Goal: Information Seeking & Learning: Check status

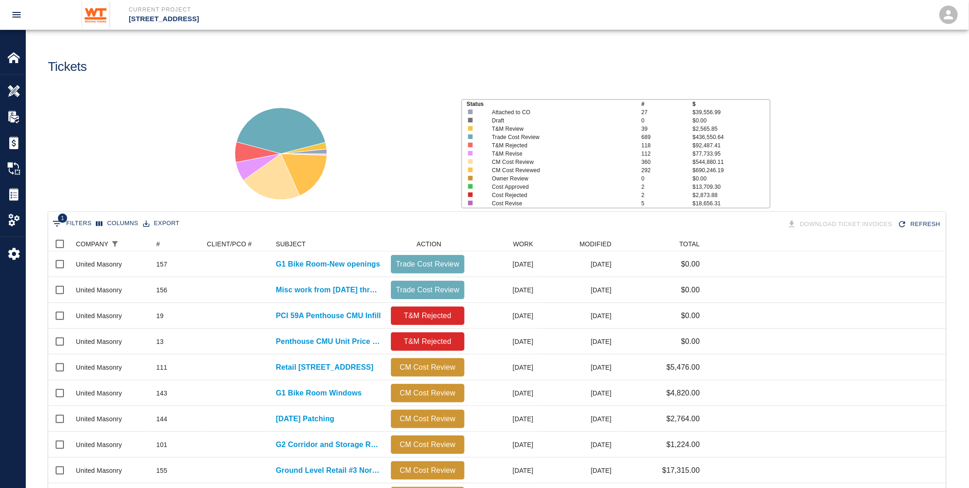
scroll to position [522, 890]
click at [525, 241] on div "WORK" at bounding box center [523, 243] width 20 height 15
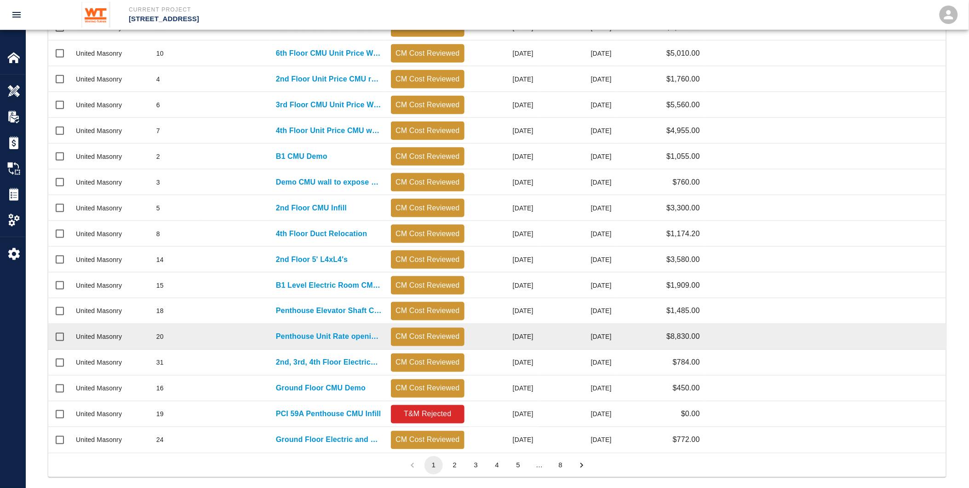
scroll to position [325, 0]
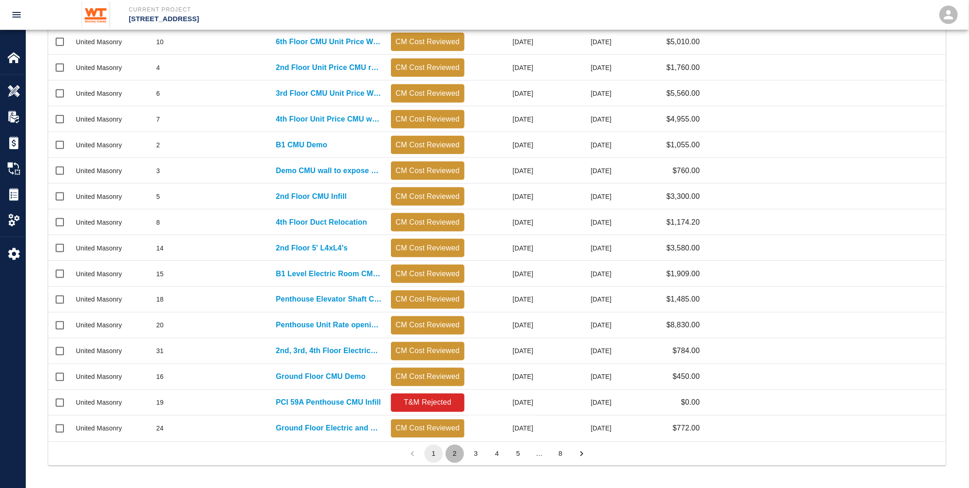
click at [456, 458] on button "2" at bounding box center [455, 453] width 18 height 18
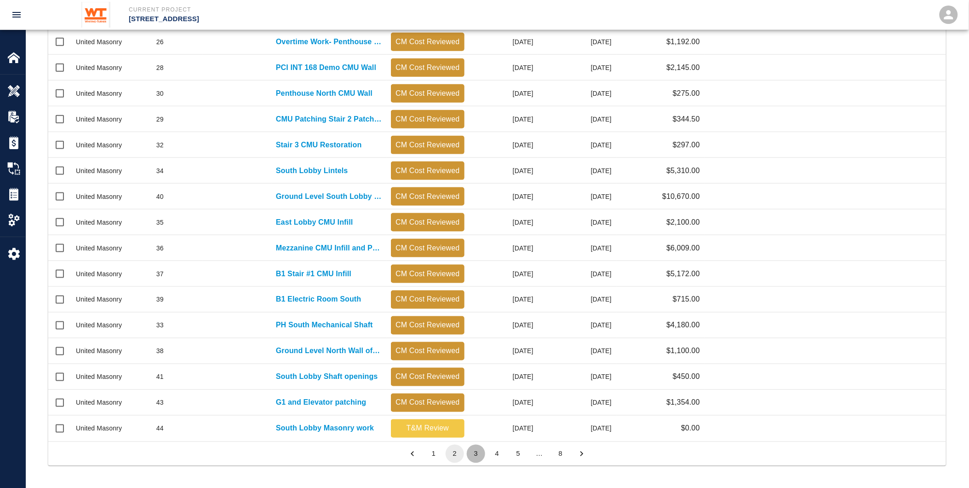
click at [478, 452] on button "3" at bounding box center [476, 453] width 18 height 18
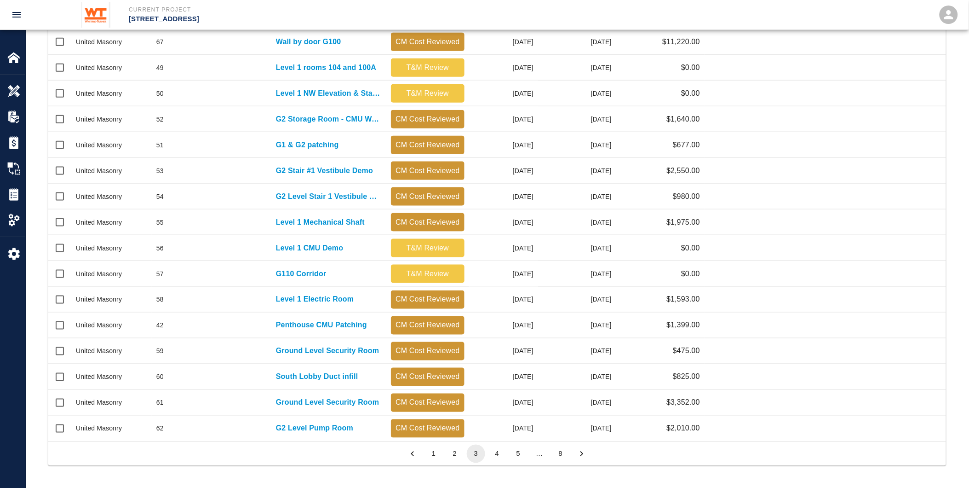
click at [497, 452] on button "4" at bounding box center [497, 453] width 18 height 18
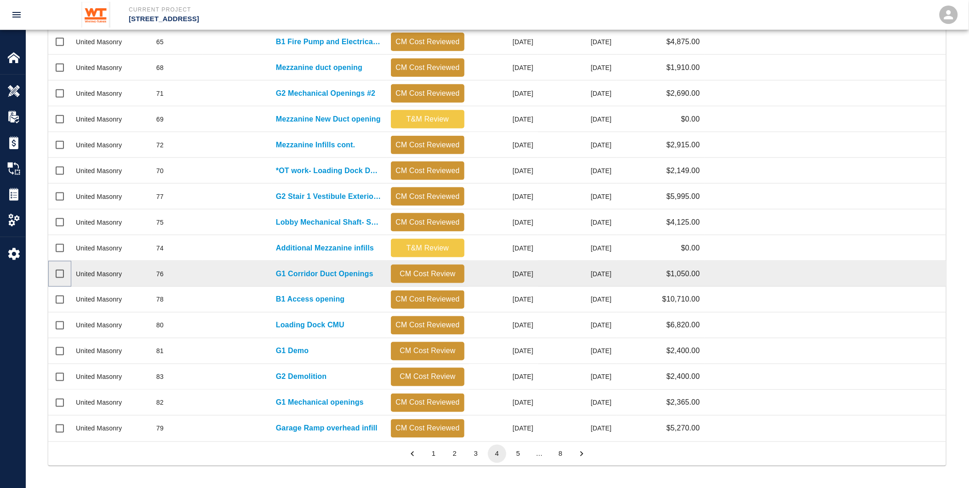
click at [56, 276] on input "Select row" at bounding box center [59, 273] width 19 height 19
checkbox input "true"
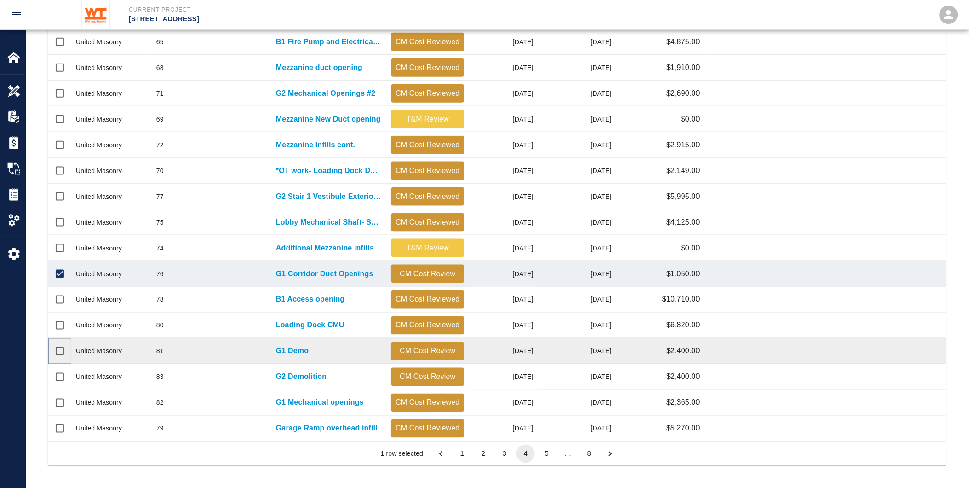
click at [57, 351] on input "Select row" at bounding box center [59, 350] width 19 height 19
checkbox input "true"
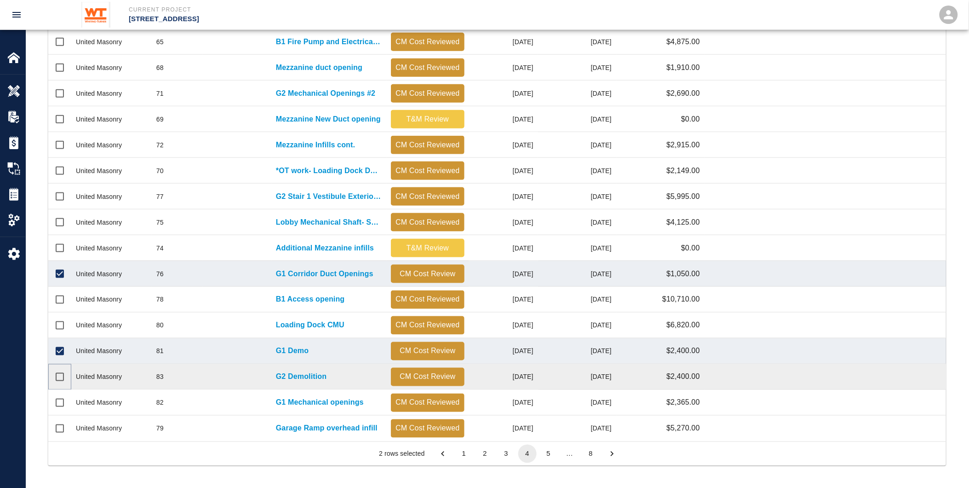
click at [60, 373] on input "Select row" at bounding box center [59, 376] width 19 height 19
checkbox input "true"
click at [549, 453] on button "5" at bounding box center [548, 453] width 18 height 18
checkbox input "false"
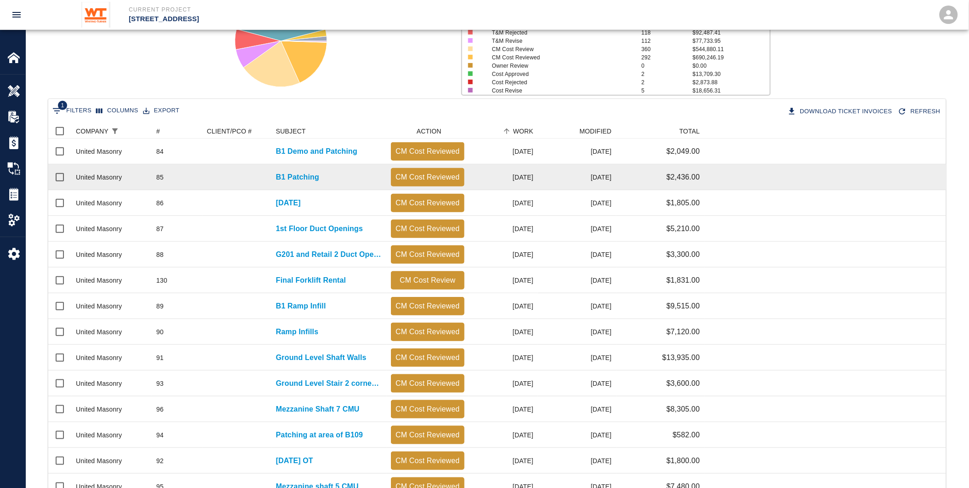
scroll to position [70, 0]
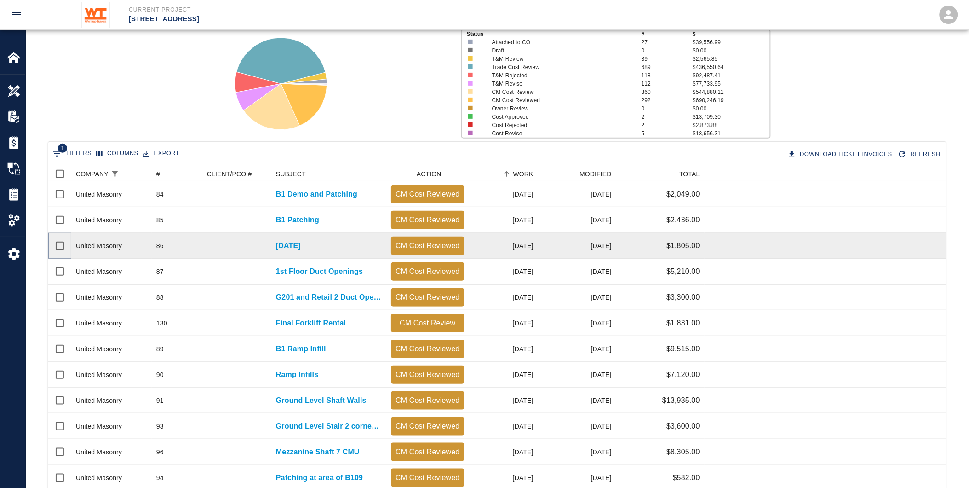
click at [58, 245] on input "Select row" at bounding box center [59, 245] width 19 height 19
checkbox input "true"
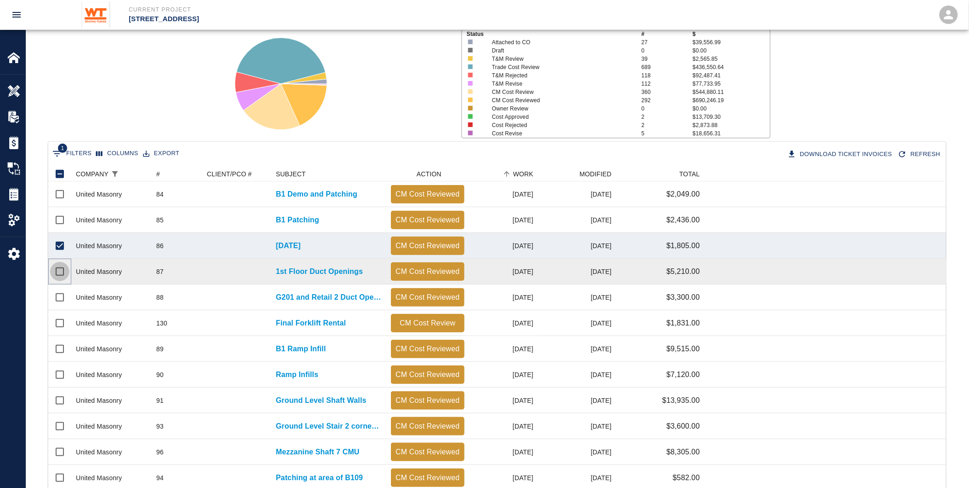
click at [58, 272] on input "Select row" at bounding box center [59, 271] width 19 height 19
checkbox input "true"
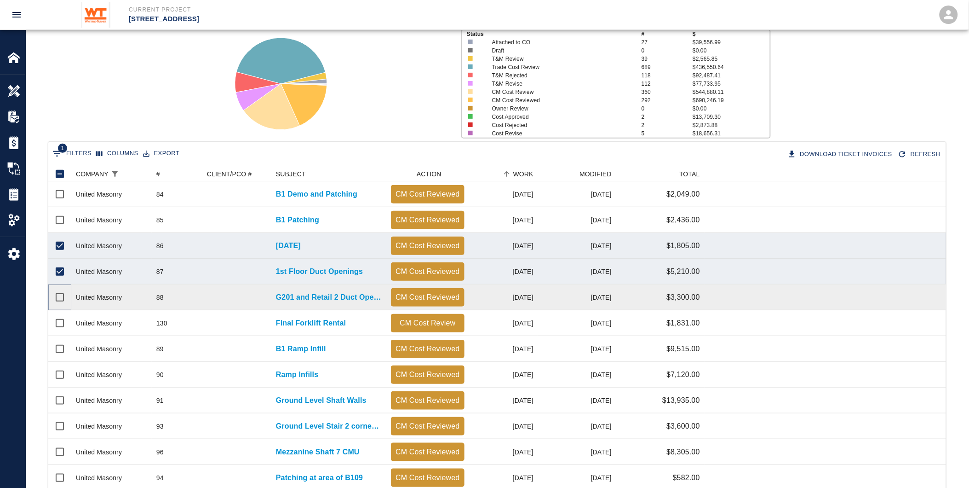
click at [55, 293] on input "Select row" at bounding box center [59, 296] width 19 height 19
checkbox input "true"
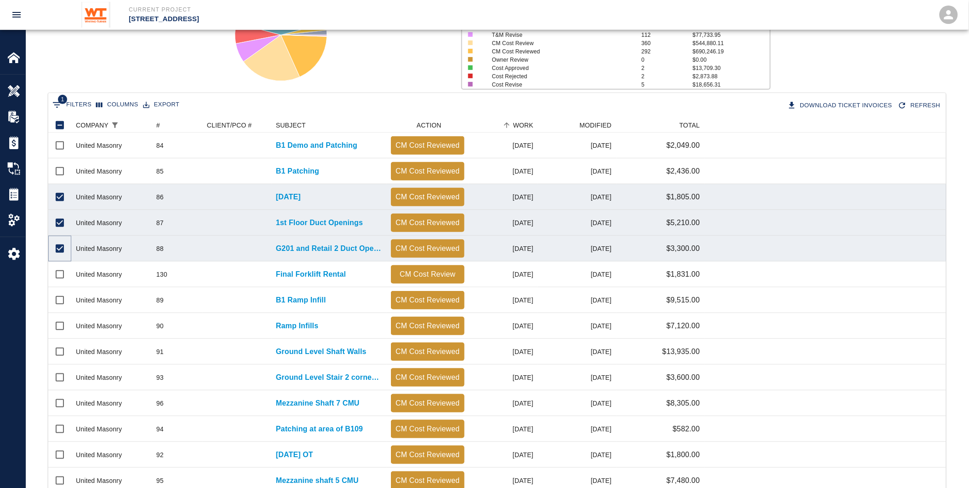
scroll to position [223, 0]
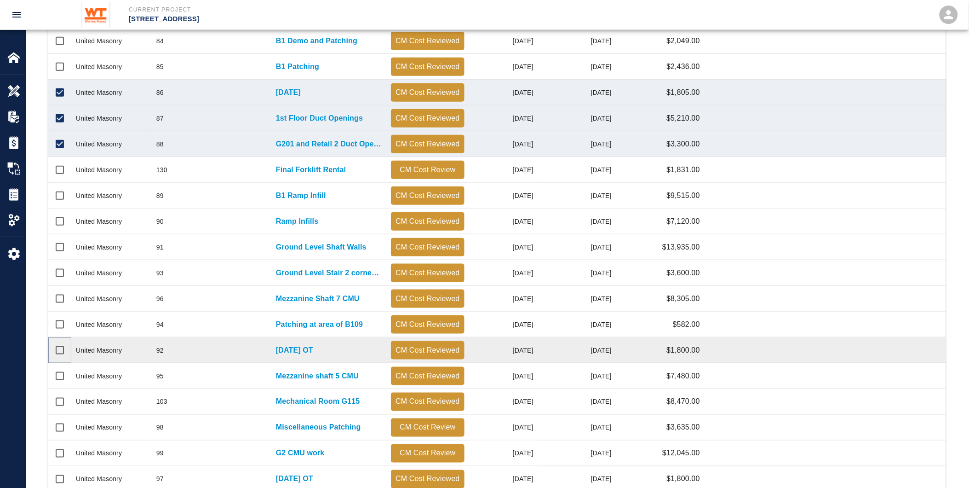
click at [62, 350] on input "Select row" at bounding box center [59, 349] width 19 height 19
checkbox input "true"
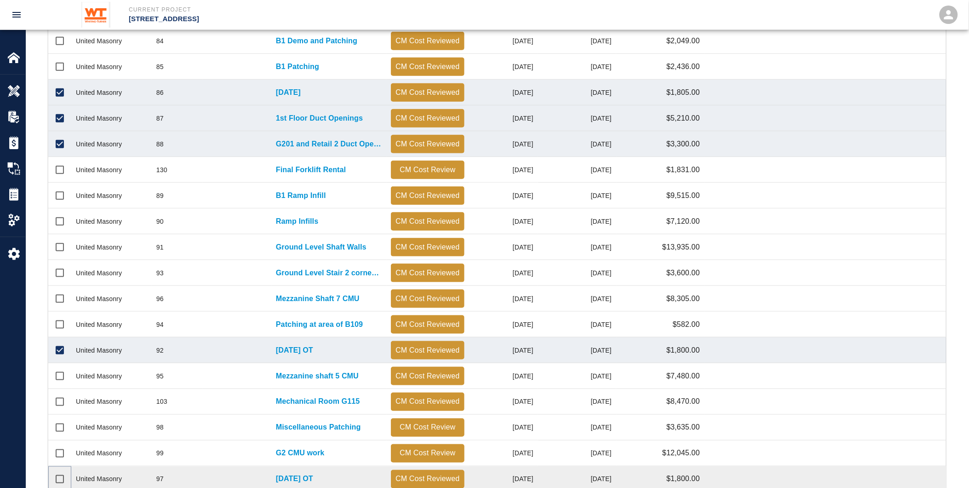
click at [56, 480] on input "Select row" at bounding box center [59, 478] width 19 height 19
checkbox input "true"
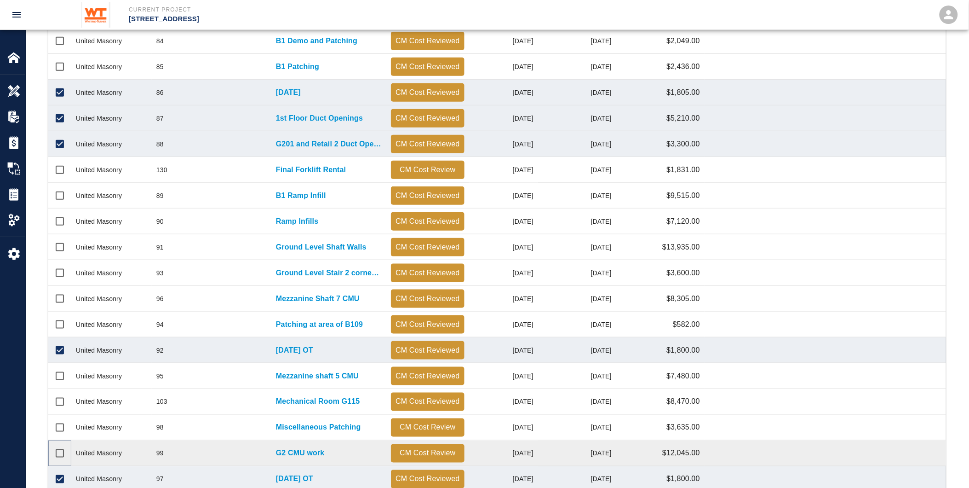
click at [57, 452] on input "Select row" at bounding box center [59, 452] width 19 height 19
click at [58, 453] on input "Unselect row" at bounding box center [59, 452] width 19 height 19
checkbox input "false"
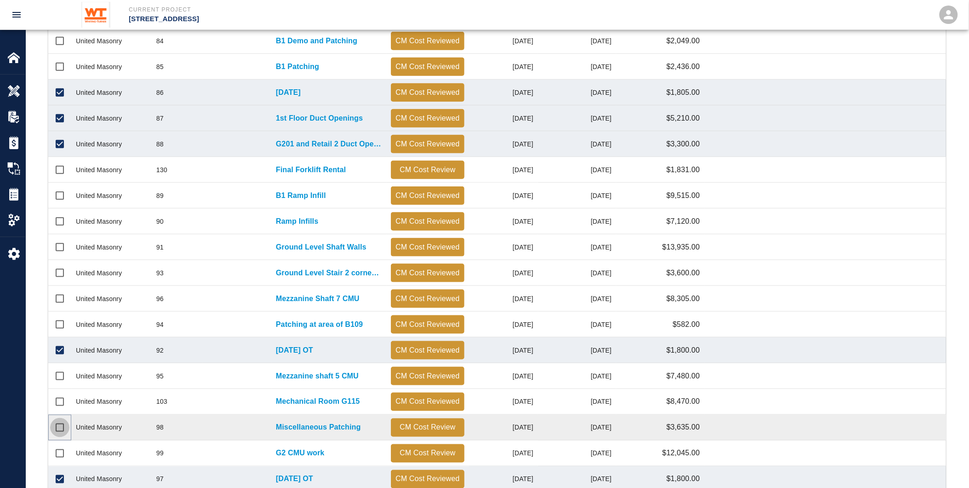
click at [57, 430] on input "Select row" at bounding box center [59, 427] width 19 height 19
checkbox input "true"
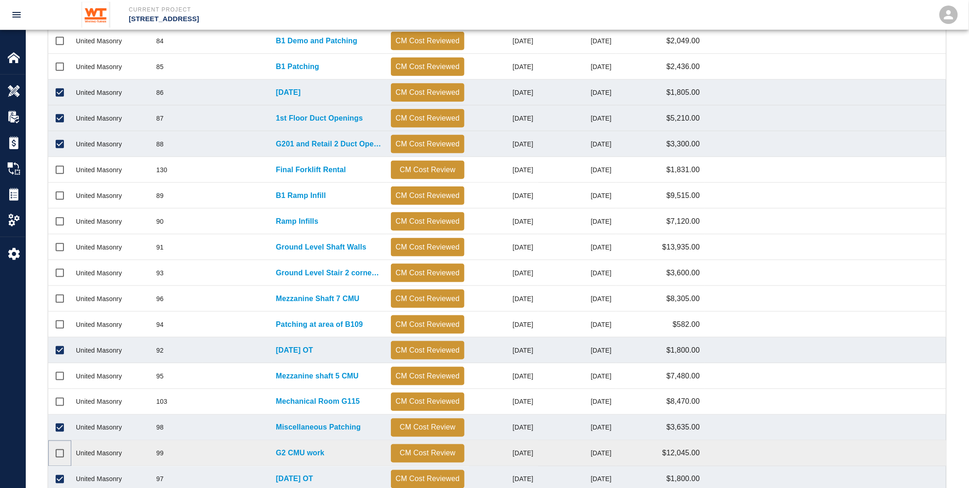
click at [60, 450] on input "Select row" at bounding box center [59, 452] width 19 height 19
checkbox input "true"
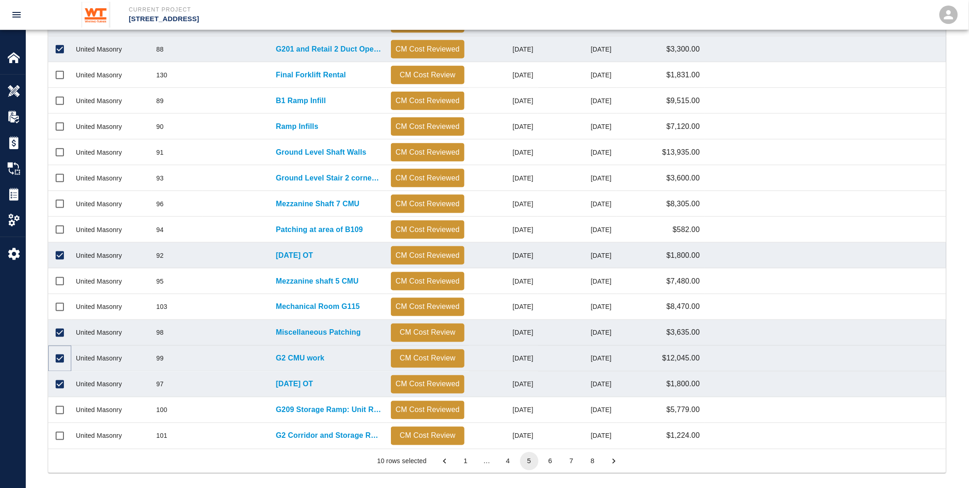
scroll to position [325, 0]
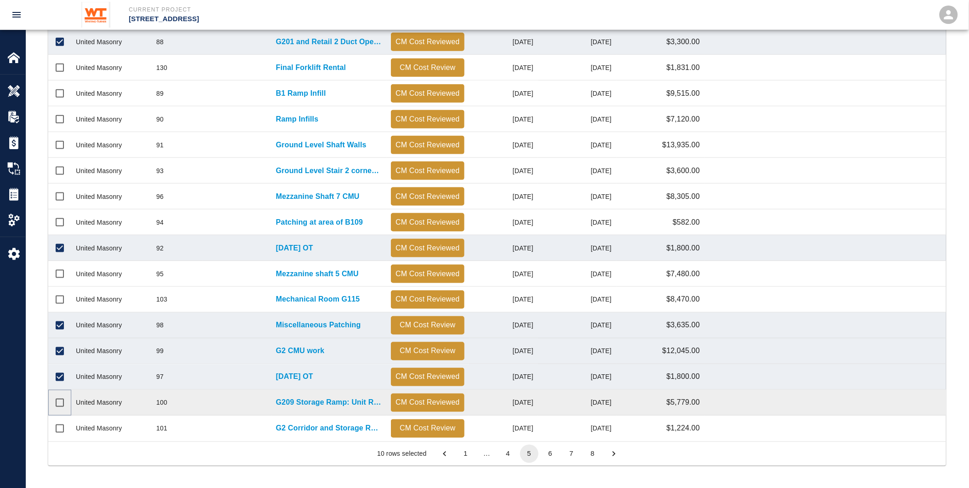
click at [61, 406] on input "Select row" at bounding box center [59, 402] width 19 height 19
checkbox input "true"
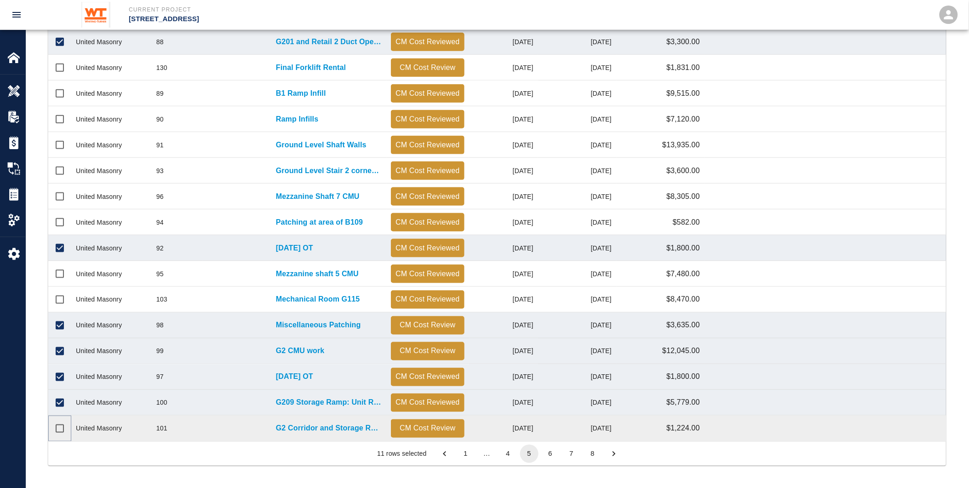
click at [57, 429] on input "Select row" at bounding box center [59, 428] width 19 height 19
checkbox input "true"
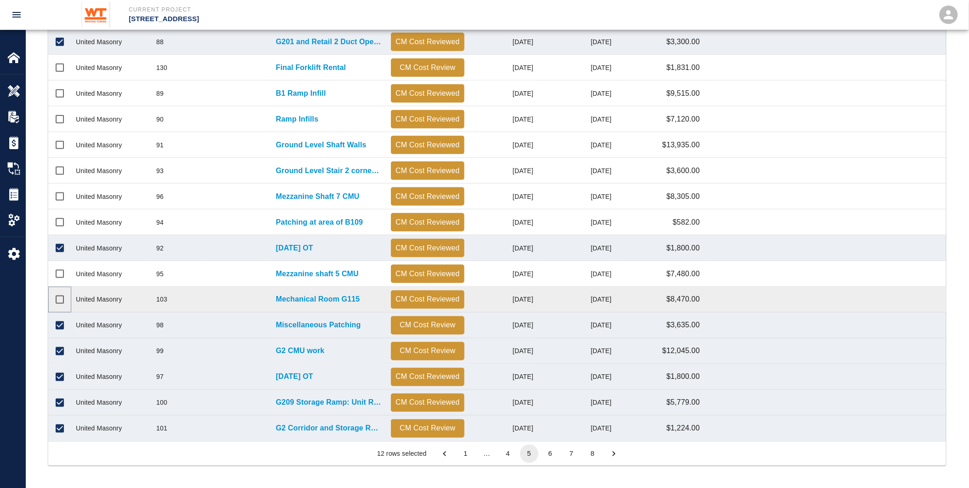
click at [57, 304] on input "Select row" at bounding box center [59, 299] width 19 height 19
checkbox input "true"
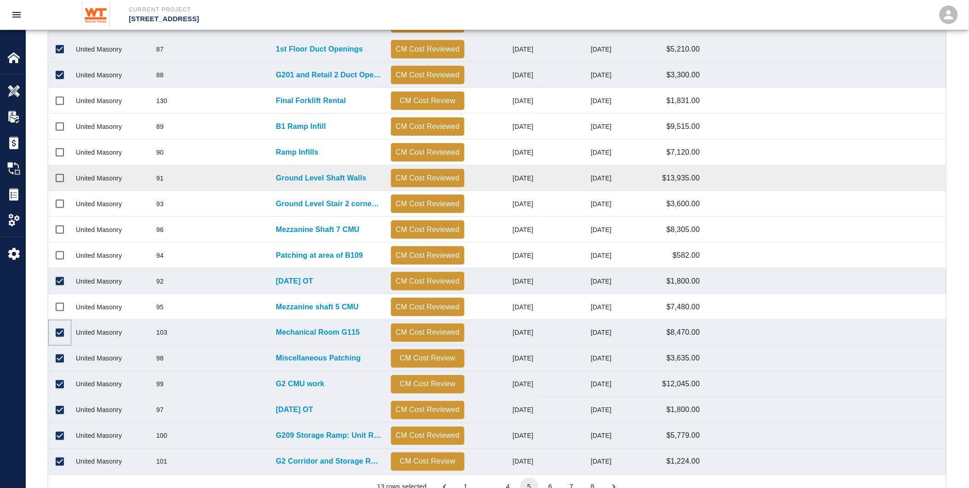
scroll to position [274, 0]
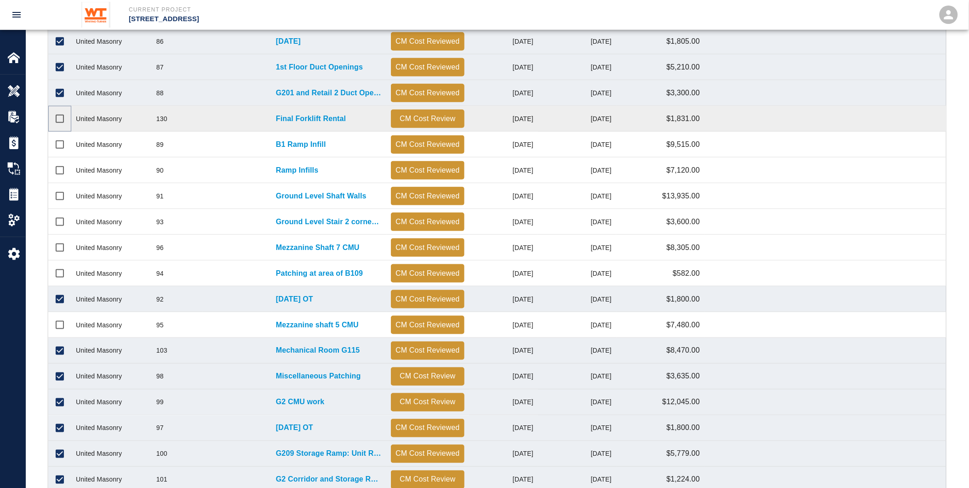
click at [57, 120] on input "Select row" at bounding box center [59, 118] width 19 height 19
checkbox input "true"
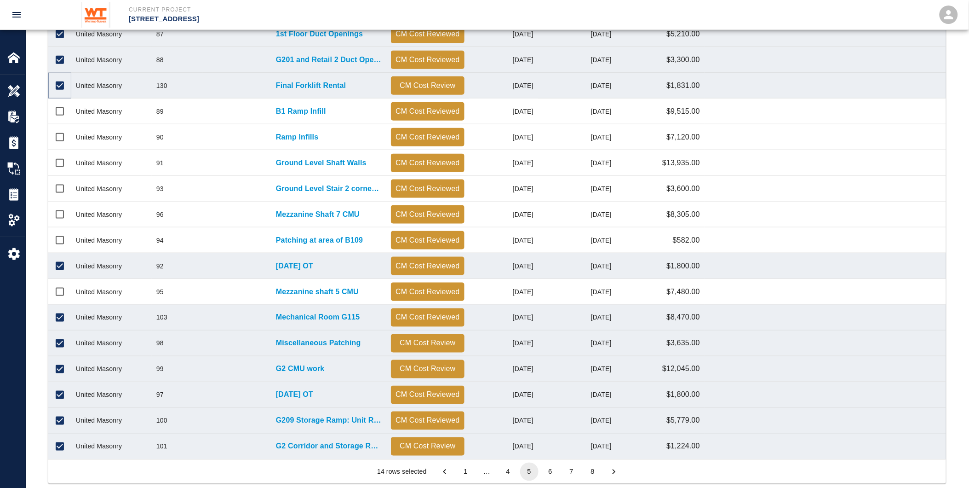
scroll to position [325, 0]
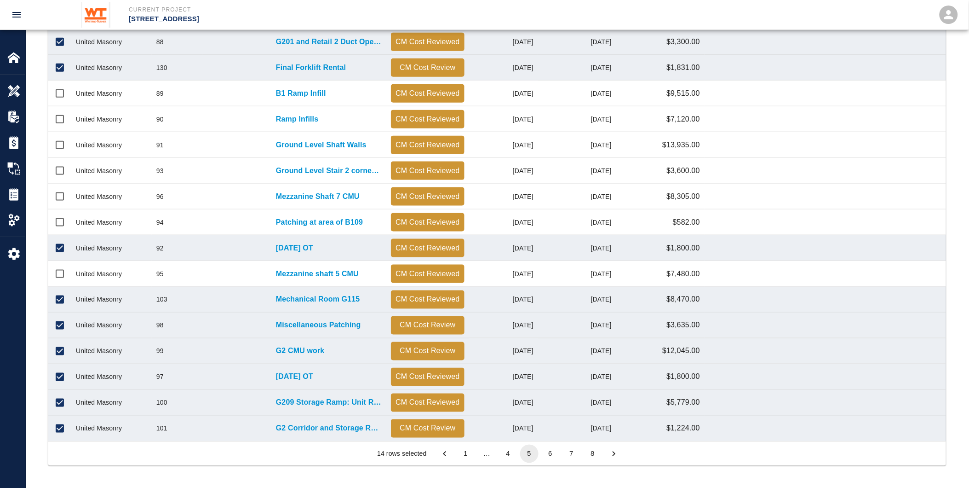
click at [551, 448] on button "6" at bounding box center [550, 453] width 18 height 18
checkbox input "false"
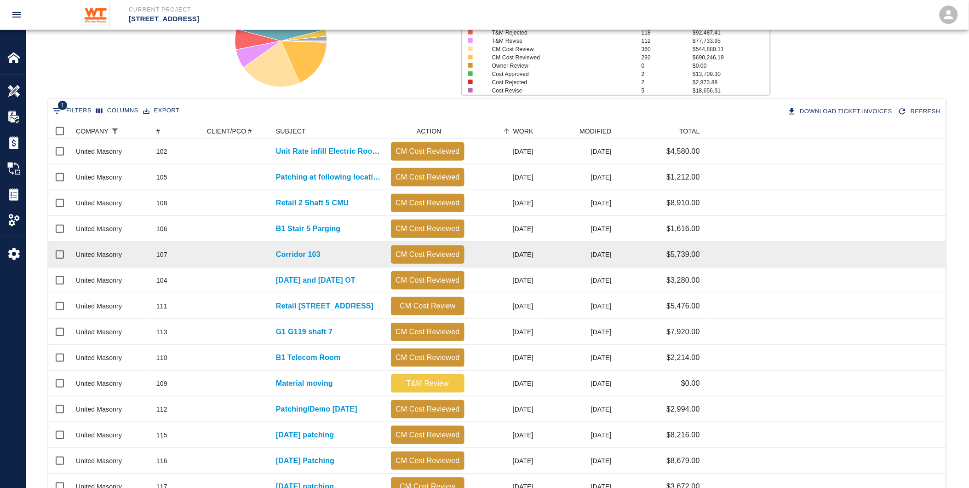
scroll to position [70, 0]
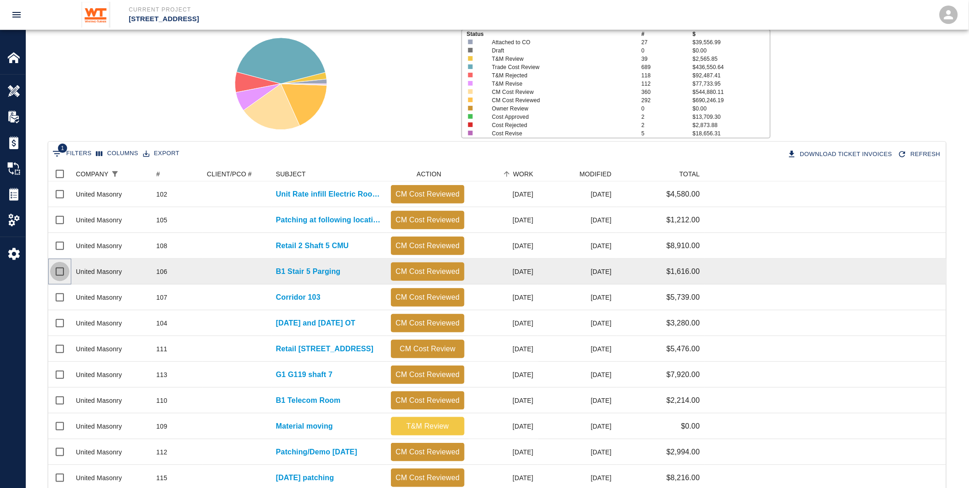
click at [58, 272] on input "Select row" at bounding box center [59, 271] width 19 height 19
checkbox input "true"
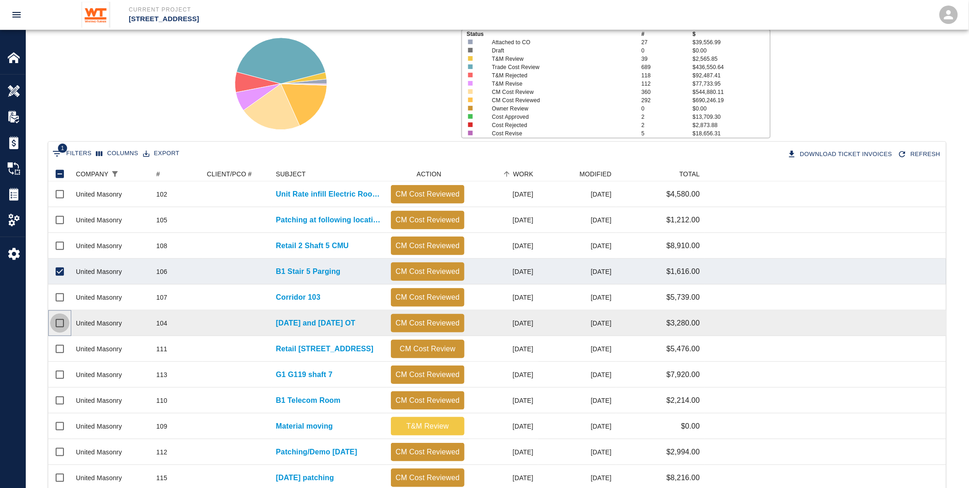
click at [58, 318] on input "Select row" at bounding box center [59, 322] width 19 height 19
checkbox input "true"
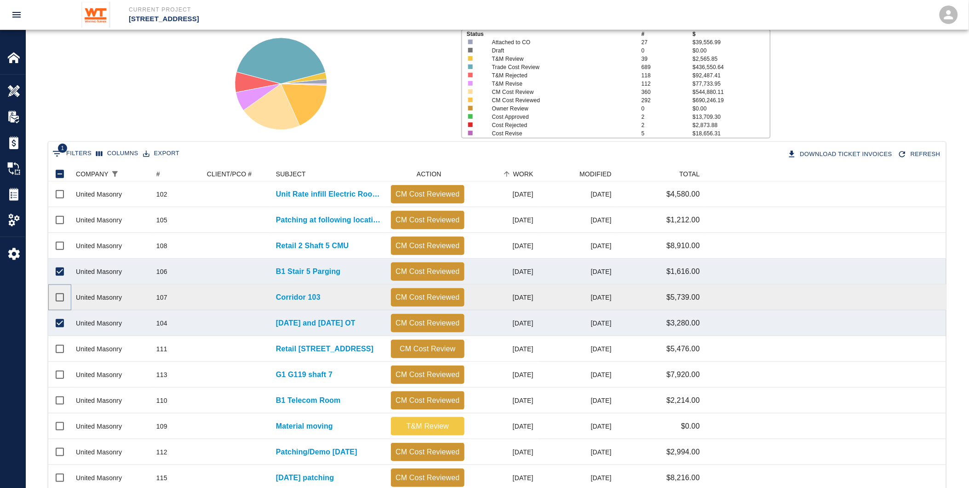
click at [61, 298] on input "Select row" at bounding box center [59, 296] width 19 height 19
checkbox input "true"
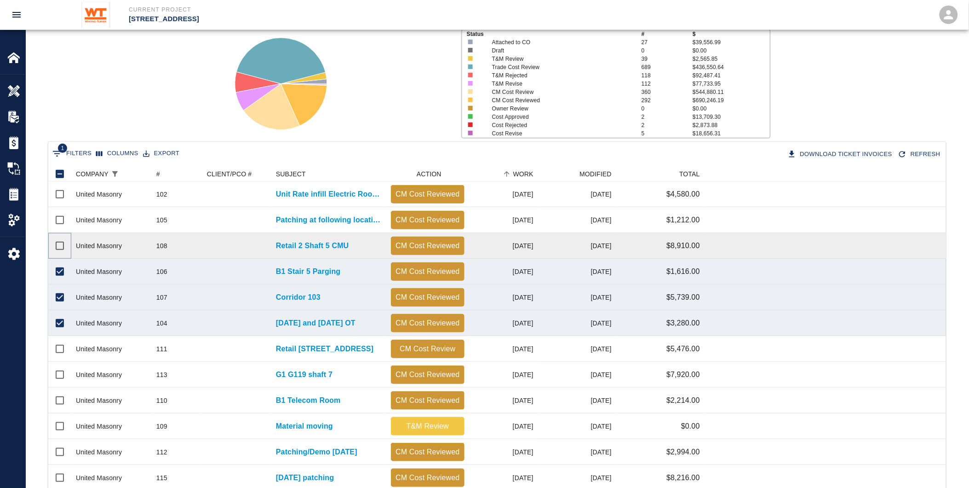
click at [60, 241] on input "Select row" at bounding box center [59, 245] width 19 height 19
checkbox input "true"
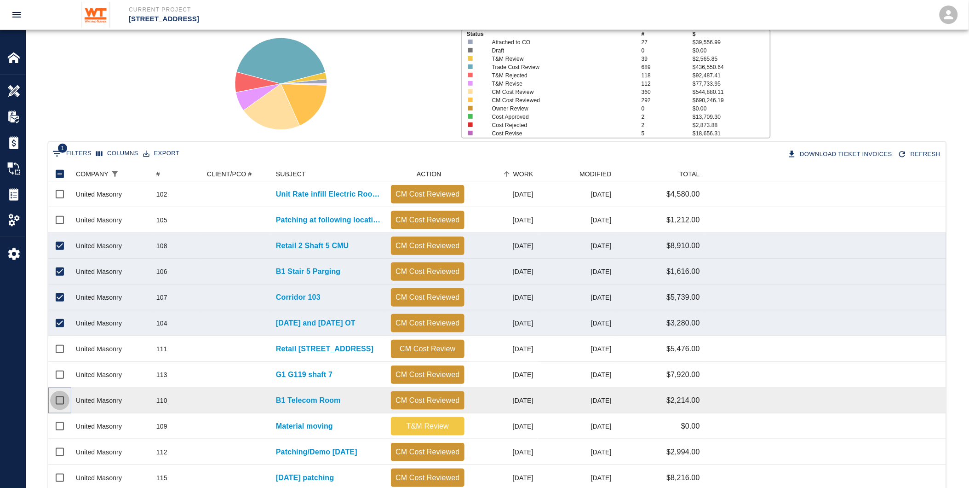
click at [60, 398] on input "Select row" at bounding box center [59, 399] width 19 height 19
checkbox input "true"
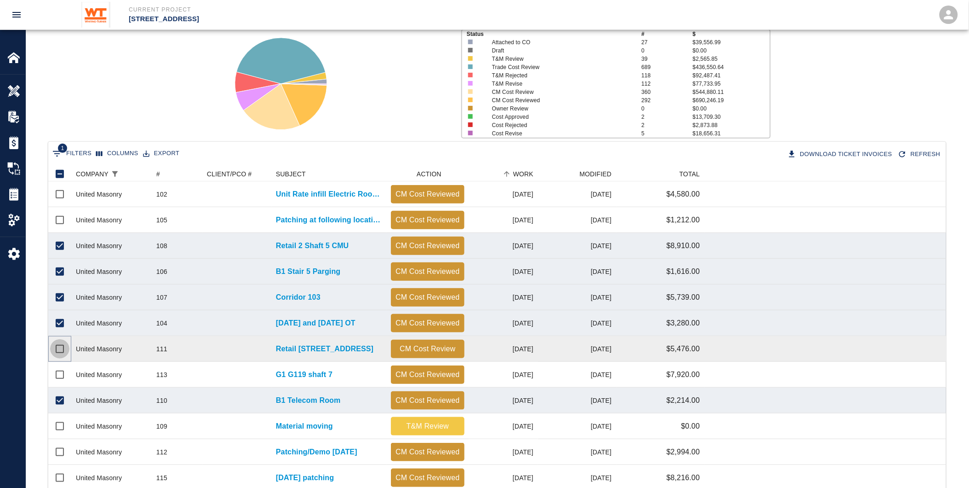
click at [57, 348] on input "Select row" at bounding box center [59, 348] width 19 height 19
checkbox input "true"
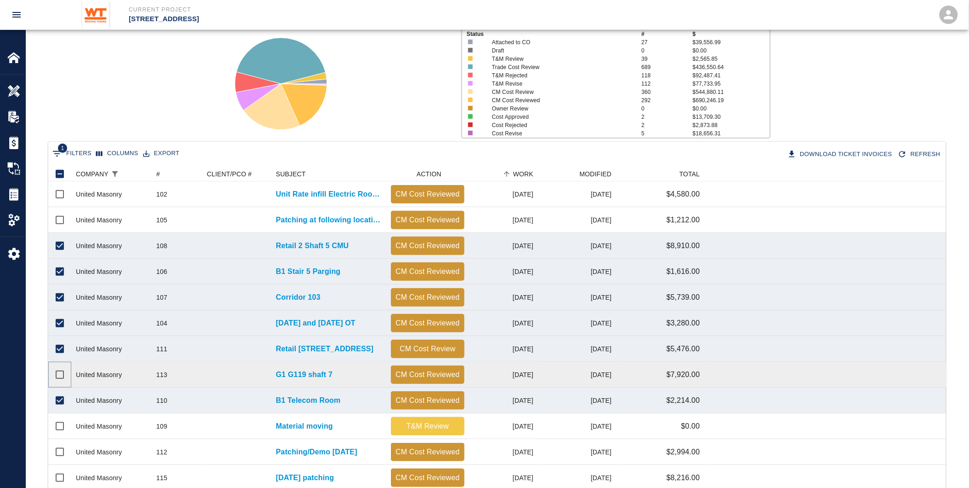
click at [58, 373] on input "Select row" at bounding box center [59, 374] width 19 height 19
checkbox input "true"
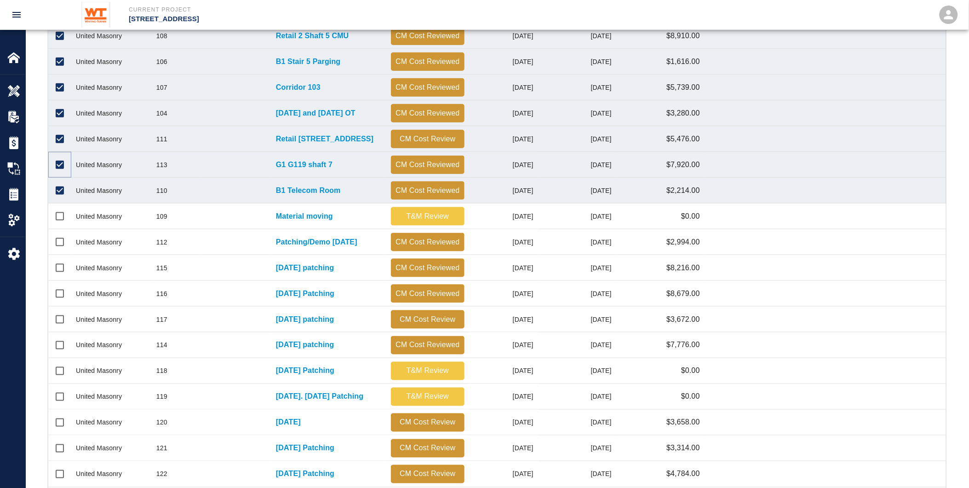
scroll to position [306, 0]
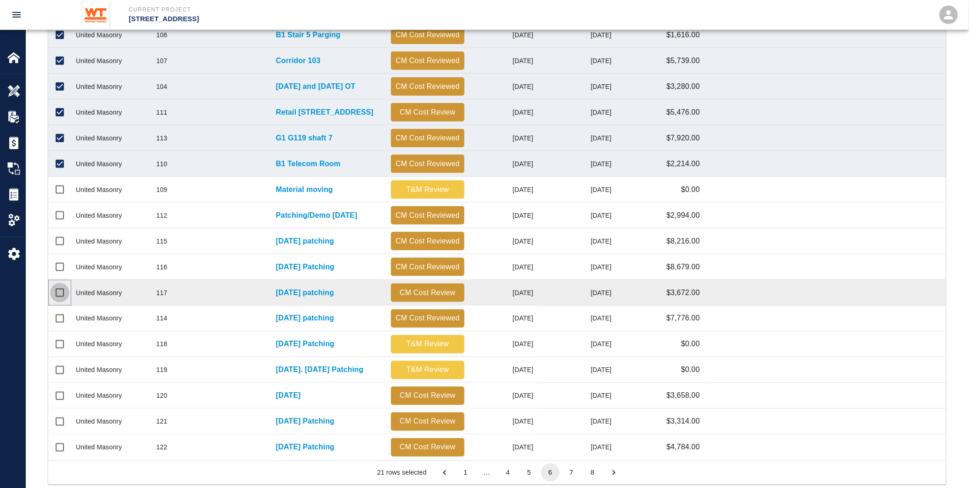
click at [57, 292] on input "Select row" at bounding box center [59, 292] width 19 height 19
checkbox input "true"
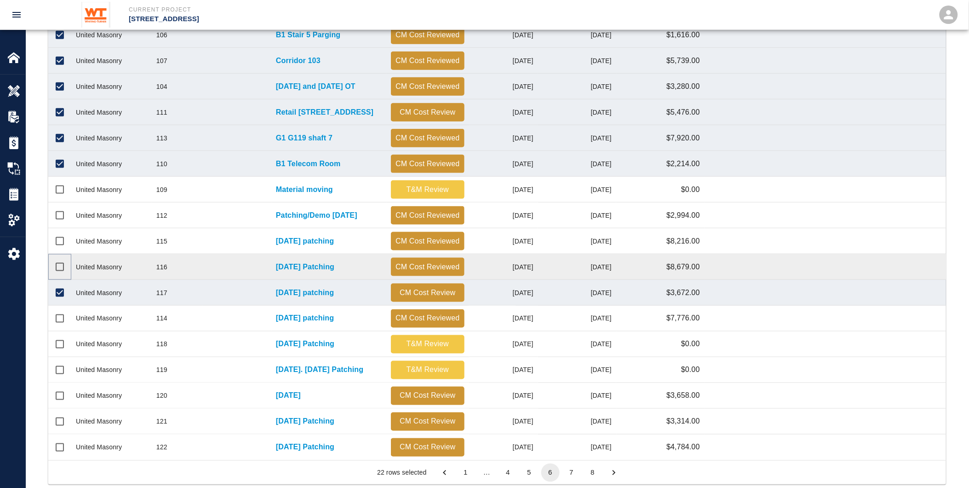
click at [57, 268] on input "Select row" at bounding box center [59, 266] width 19 height 19
checkbox input "true"
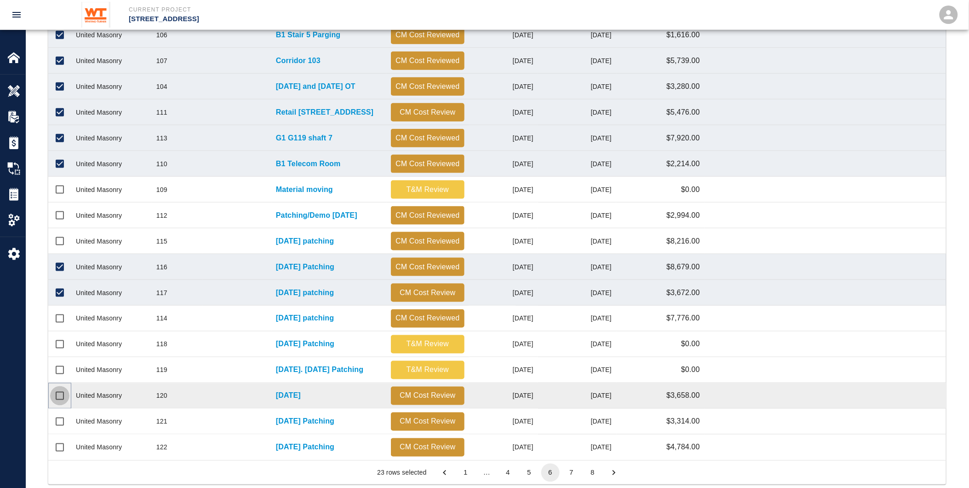
click at [59, 397] on input "Select row" at bounding box center [59, 395] width 19 height 19
checkbox input "true"
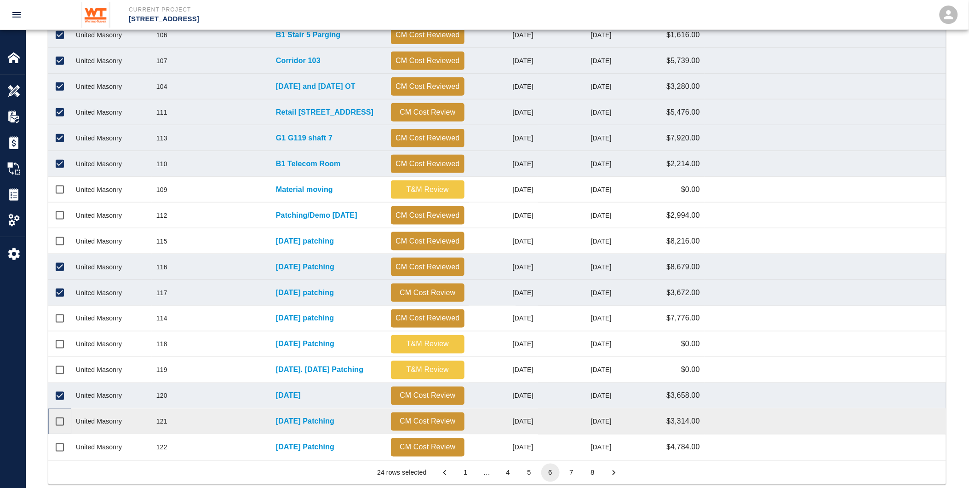
click at [60, 417] on input "Select row" at bounding box center [59, 421] width 19 height 19
checkbox input "true"
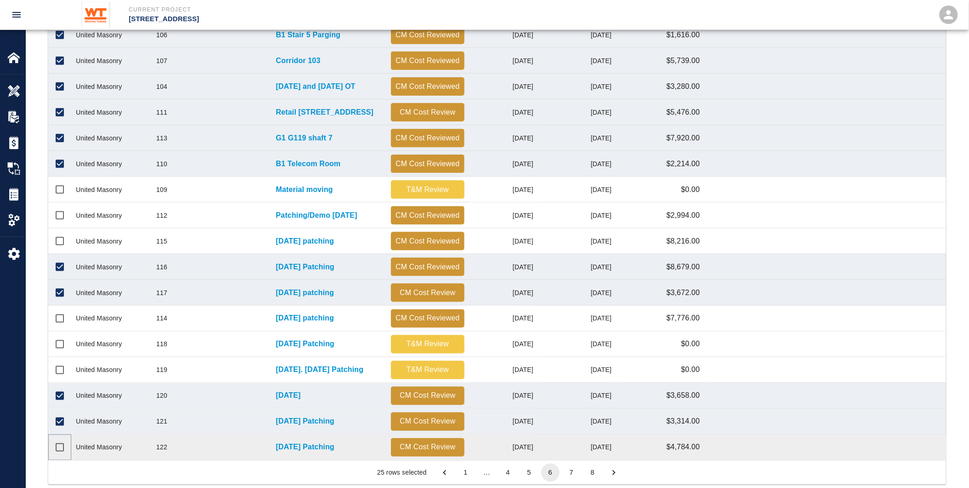
click at [58, 447] on input "Select row" at bounding box center [59, 446] width 19 height 19
checkbox input "true"
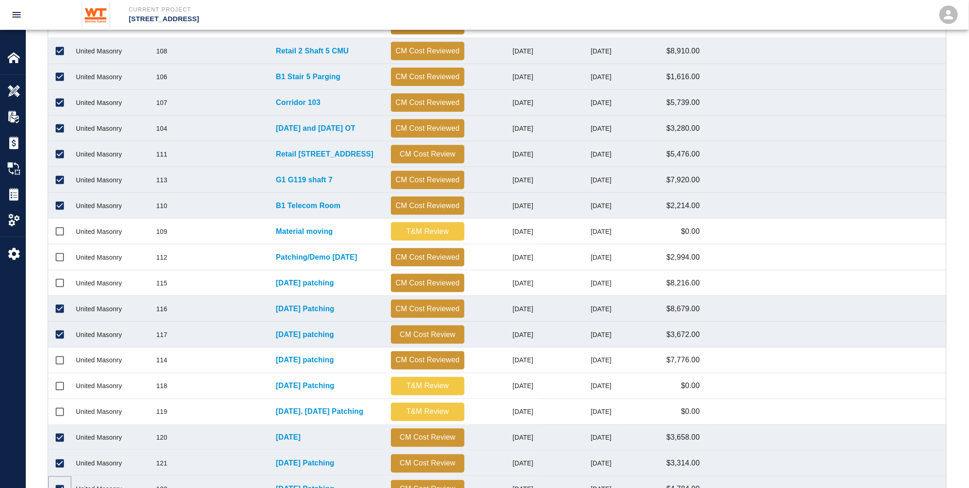
scroll to position [325, 0]
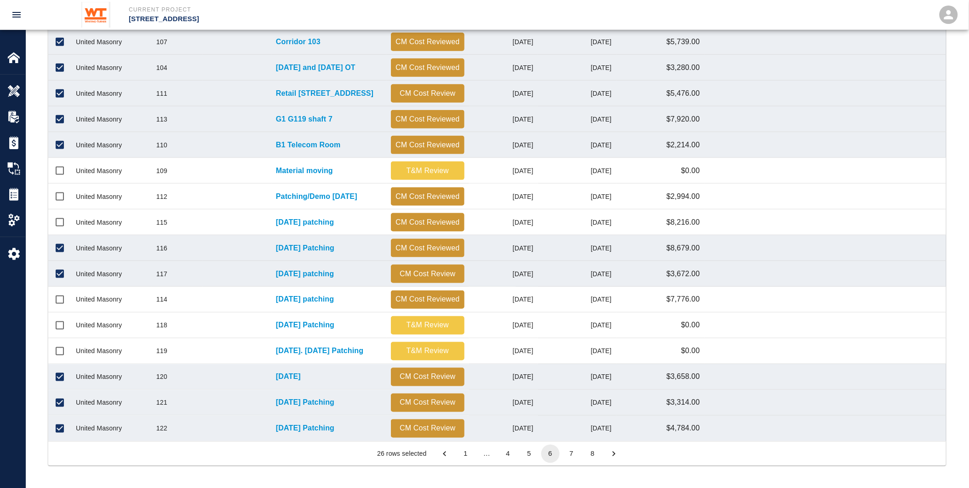
click at [574, 452] on button "7" at bounding box center [571, 453] width 18 height 18
checkbox input "false"
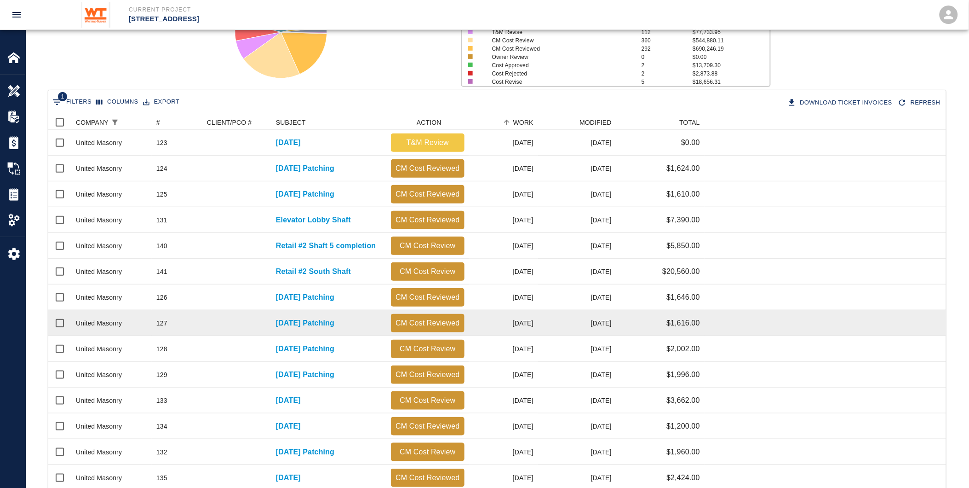
scroll to position [121, 0]
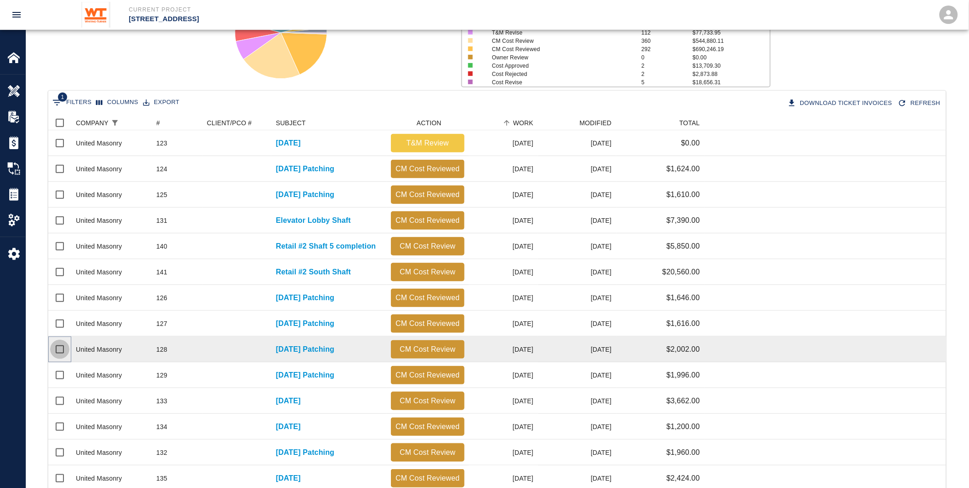
click at [54, 344] on input "Select row" at bounding box center [59, 348] width 19 height 19
checkbox input "true"
click at [823, 101] on button "Download Ticket Invoices" at bounding box center [841, 103] width 111 height 16
checkbox input "false"
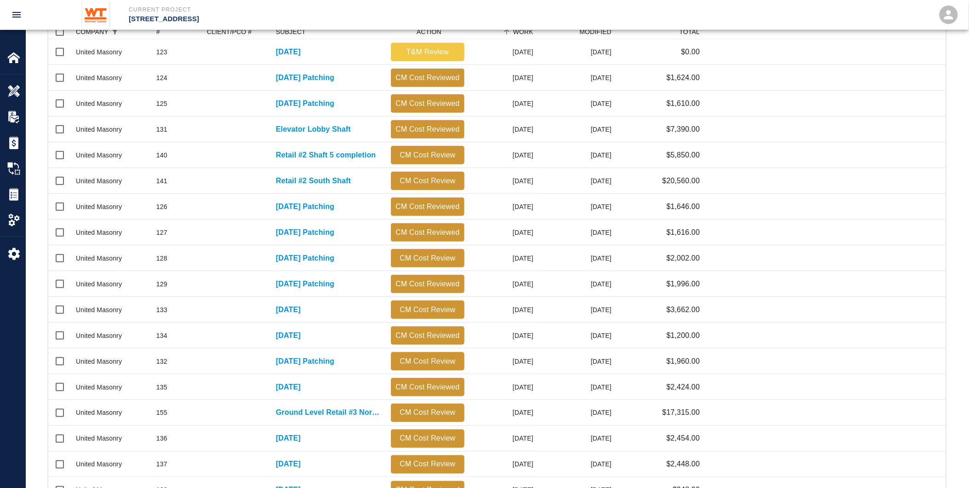
scroll to position [325, 0]
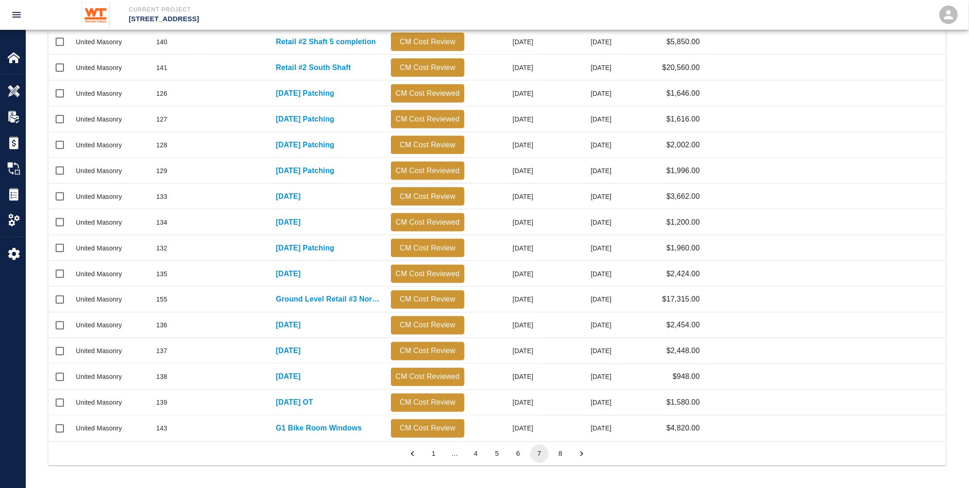
click at [474, 453] on button "4" at bounding box center [476, 453] width 18 height 18
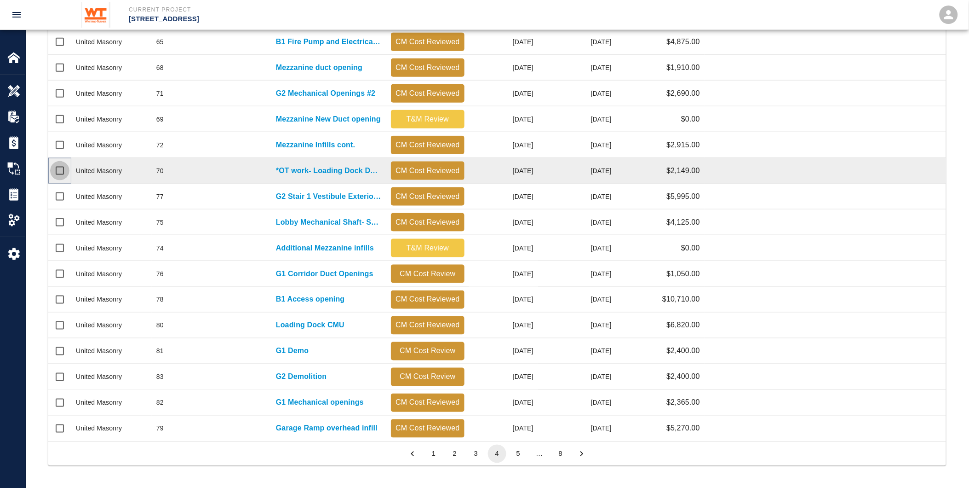
click at [57, 167] on input "Select row" at bounding box center [59, 170] width 19 height 19
checkbox input "true"
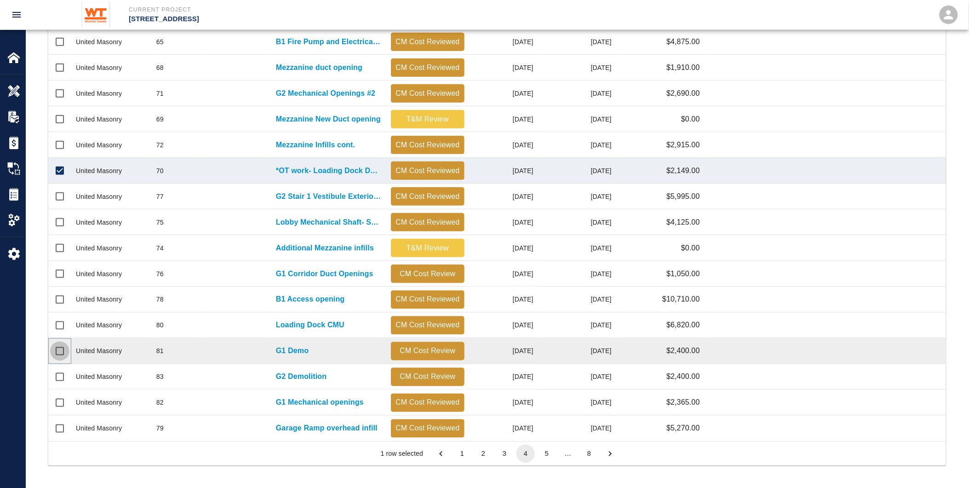
click at [59, 351] on input "Select row" at bounding box center [59, 350] width 19 height 19
checkbox input "true"
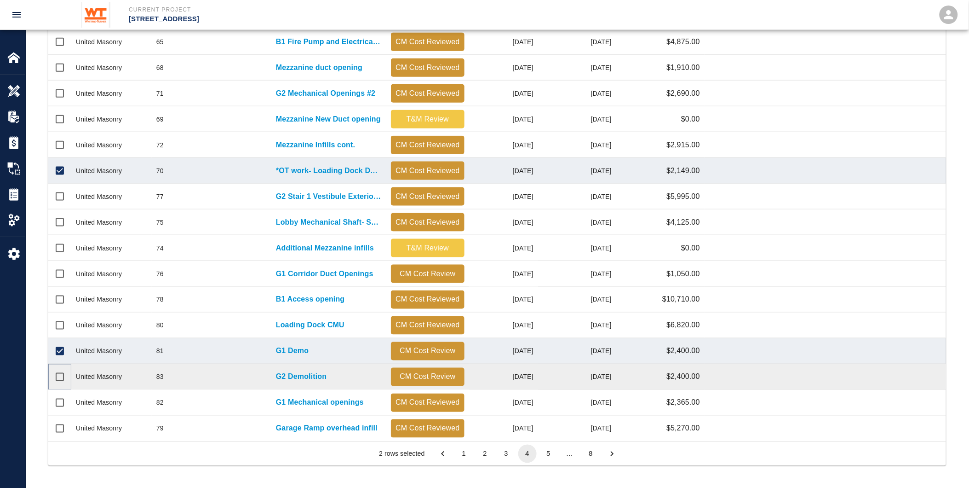
click at [57, 372] on input "Select row" at bounding box center [59, 376] width 19 height 19
checkbox input "true"
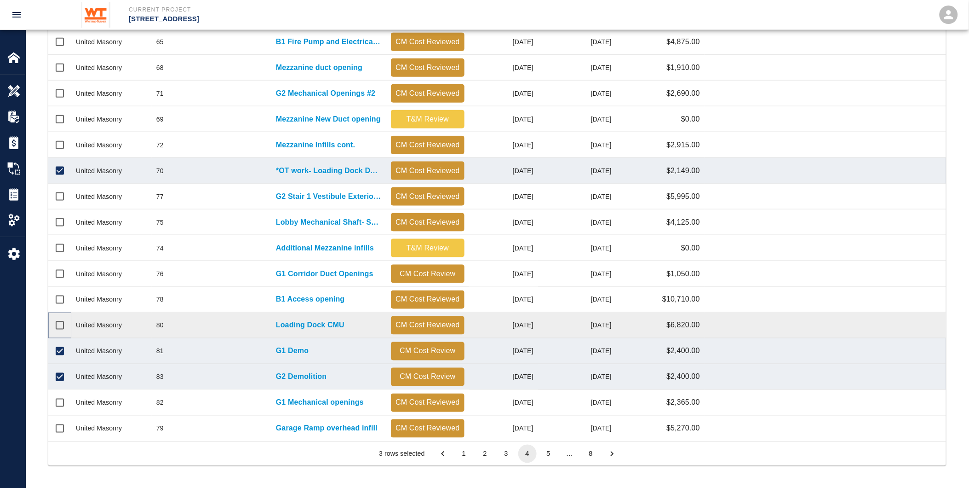
click at [54, 326] on input "Select row" at bounding box center [59, 325] width 19 height 19
checkbox input "true"
click at [57, 372] on input "Unselect row" at bounding box center [59, 376] width 19 height 19
checkbox input "false"
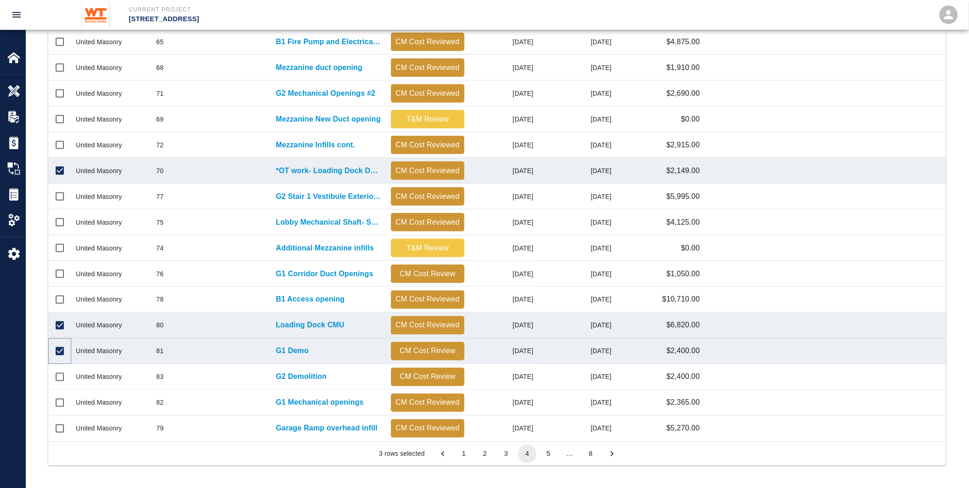
click at [58, 349] on input "Unselect row" at bounding box center [59, 350] width 19 height 19
checkbox input "false"
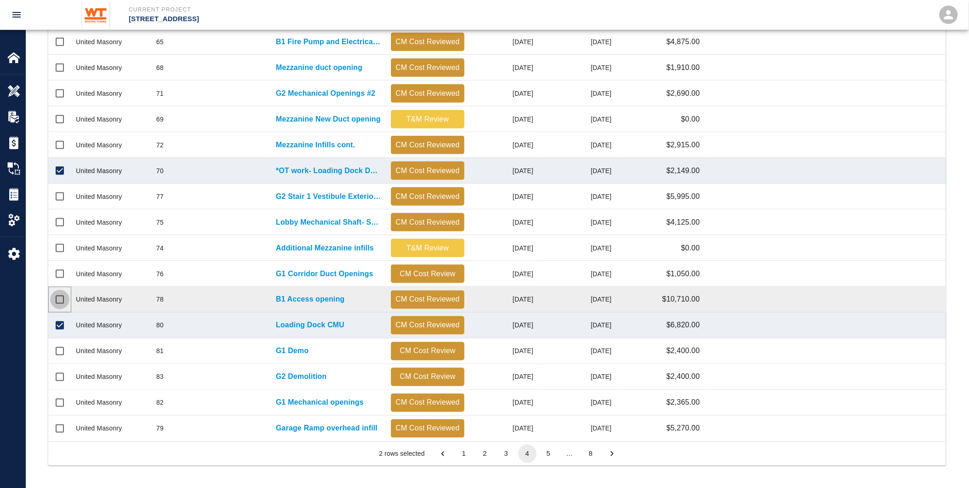
click at [58, 298] on input "Select row" at bounding box center [59, 299] width 19 height 19
checkbox input "true"
click at [550, 452] on button "5" at bounding box center [548, 453] width 18 height 18
checkbox input "false"
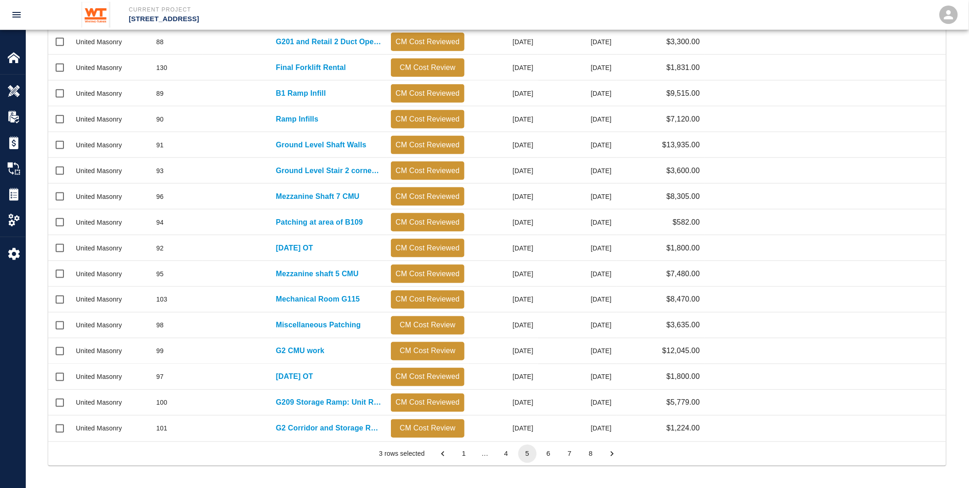
click at [550, 454] on button "6" at bounding box center [548, 453] width 18 height 18
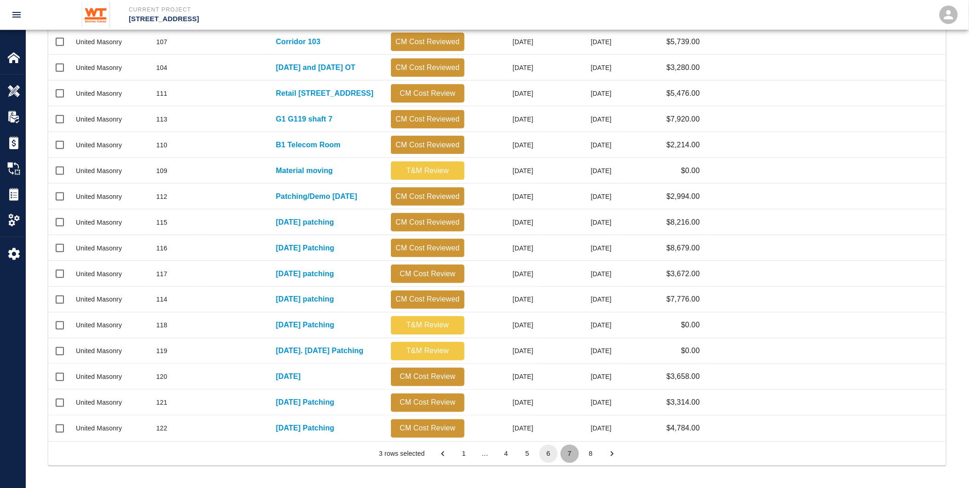
click at [569, 453] on button "7" at bounding box center [570, 453] width 18 height 18
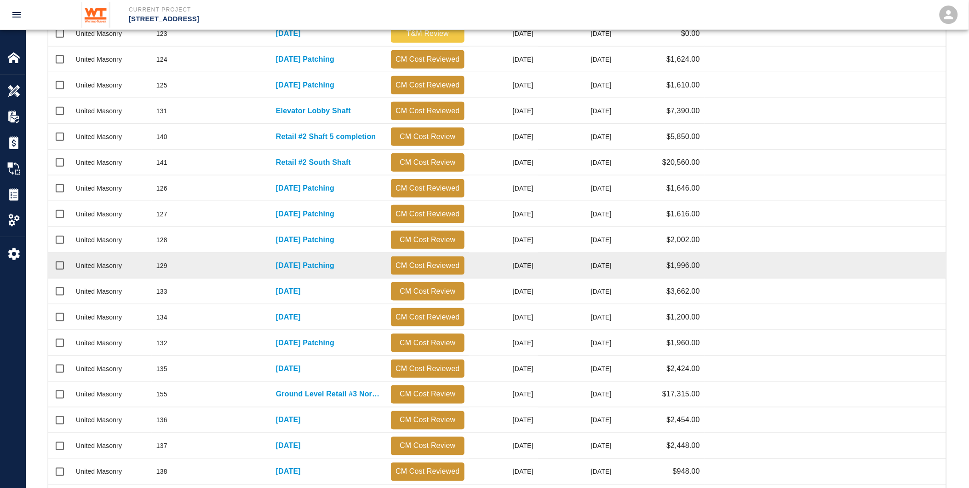
scroll to position [172, 0]
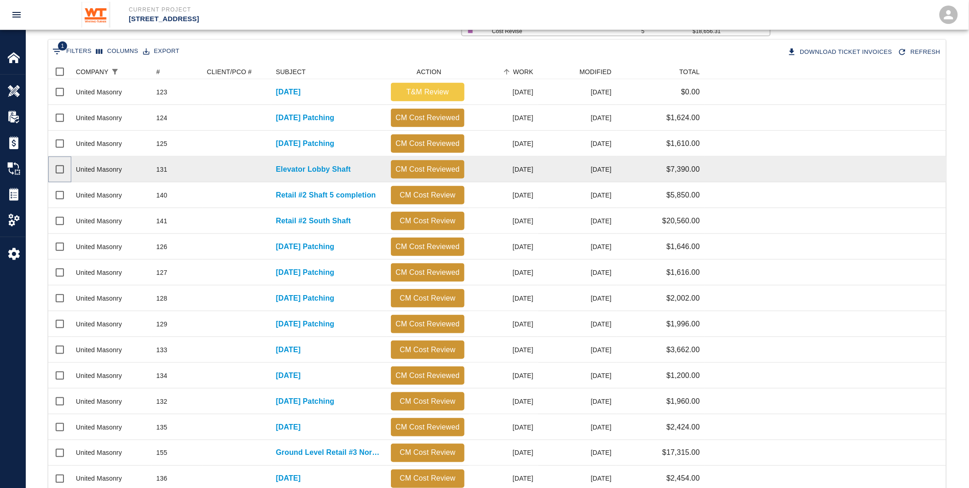
click at [56, 166] on input "Select row" at bounding box center [59, 169] width 19 height 19
checkbox input "true"
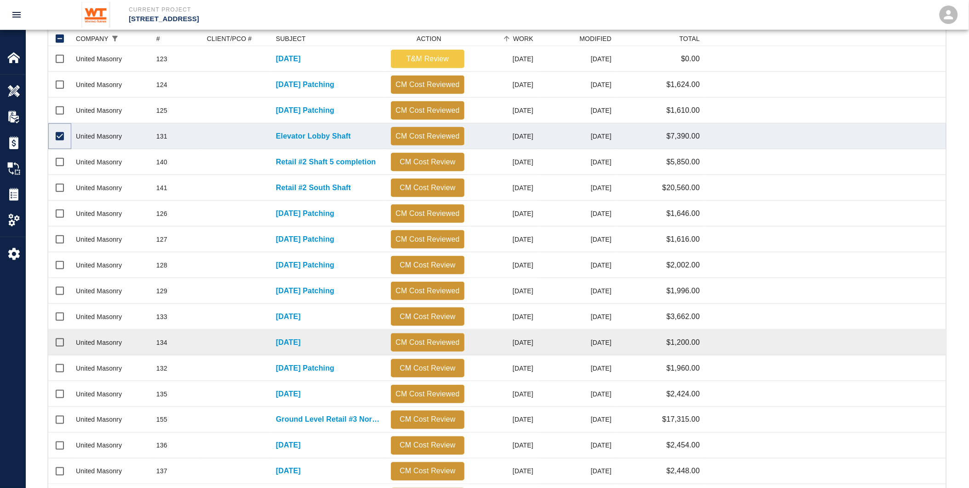
scroll to position [223, 0]
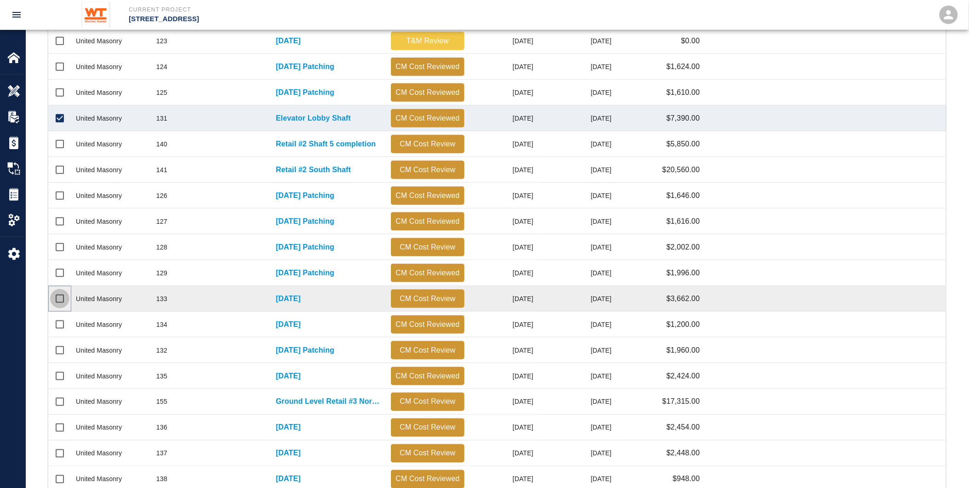
click at [56, 296] on input "Select row" at bounding box center [59, 298] width 19 height 19
checkbox input "true"
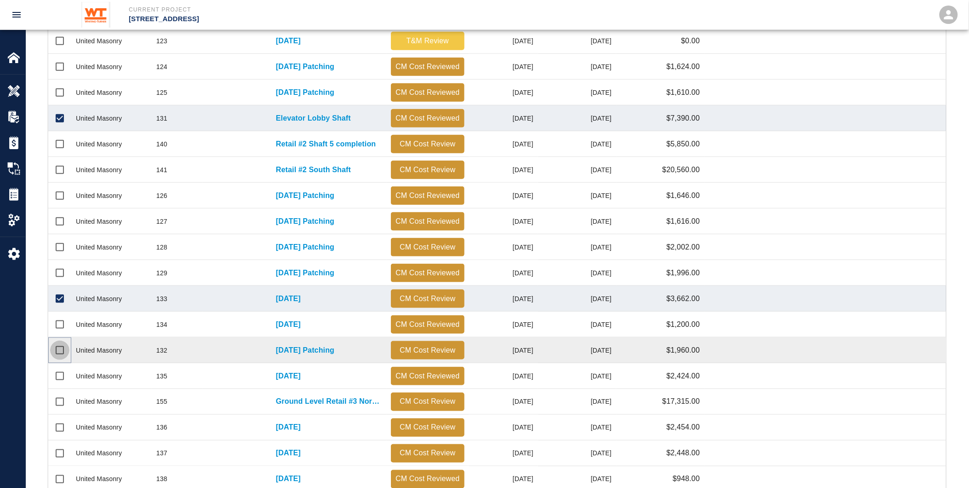
click at [54, 345] on input "Select row" at bounding box center [59, 349] width 19 height 19
checkbox input "true"
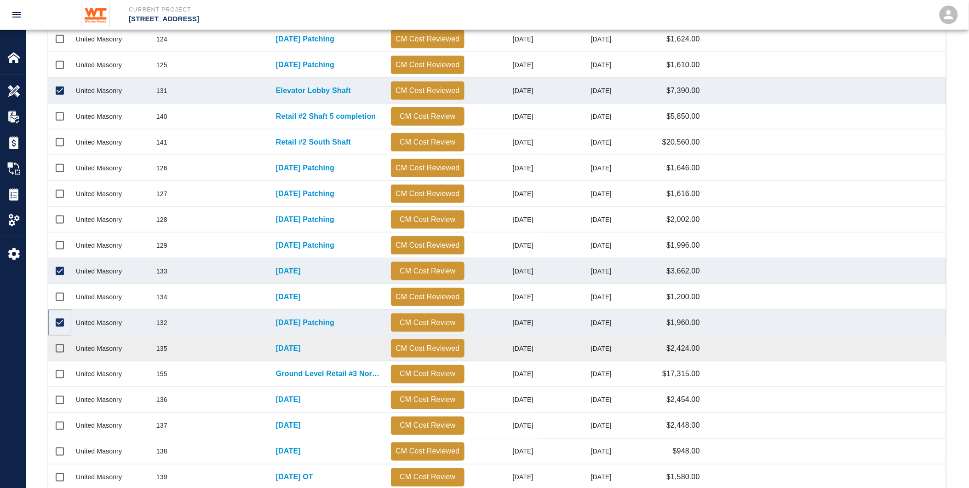
scroll to position [274, 0]
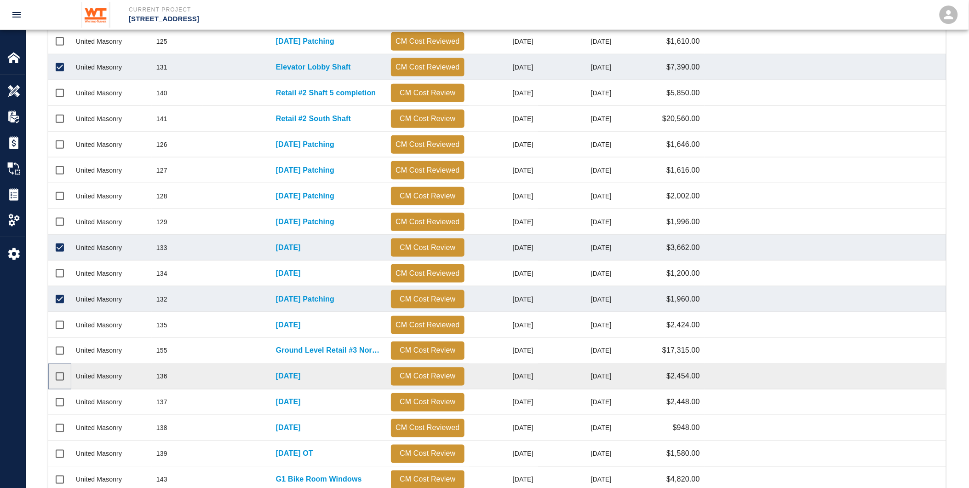
click at [56, 374] on input "Select row" at bounding box center [59, 376] width 19 height 19
checkbox input "true"
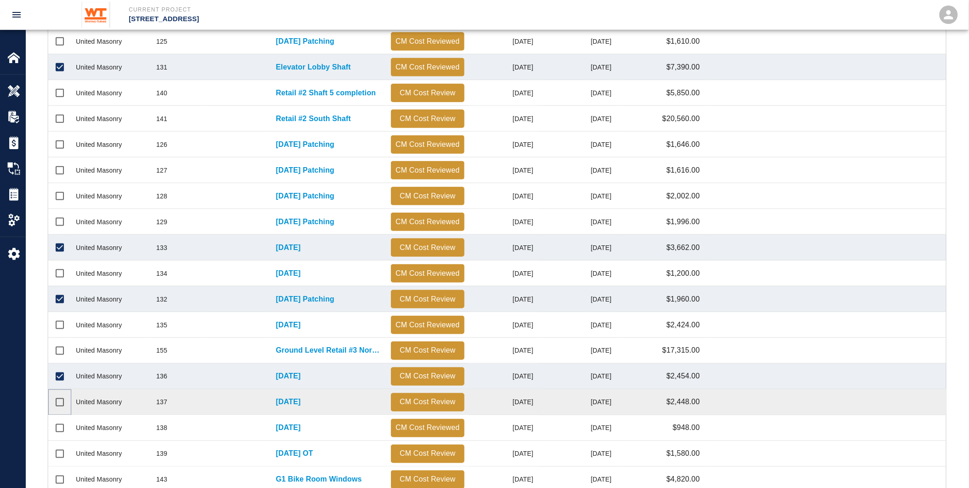
click at [60, 401] on input "Select row" at bounding box center [59, 401] width 19 height 19
click at [57, 401] on input "Unselect row" at bounding box center [59, 401] width 19 height 19
click at [60, 401] on input "Select row" at bounding box center [59, 401] width 19 height 19
checkbox input "true"
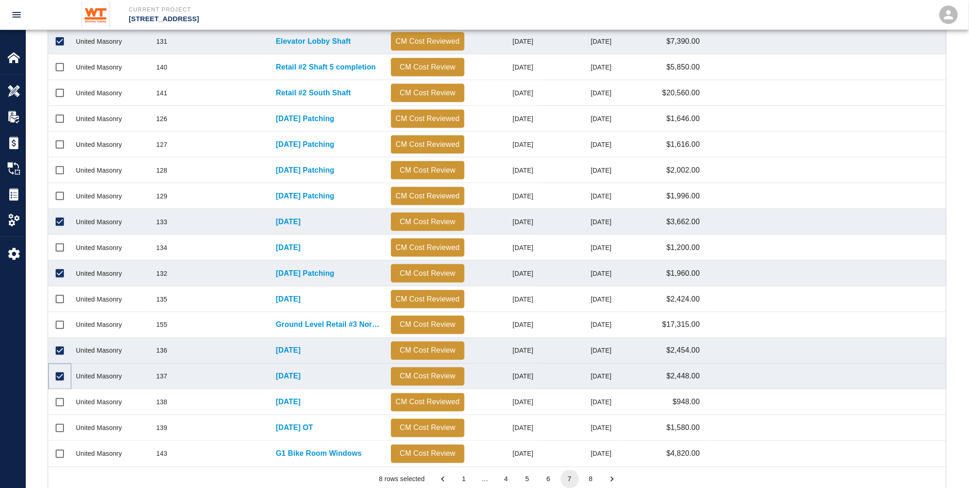
scroll to position [325, 0]
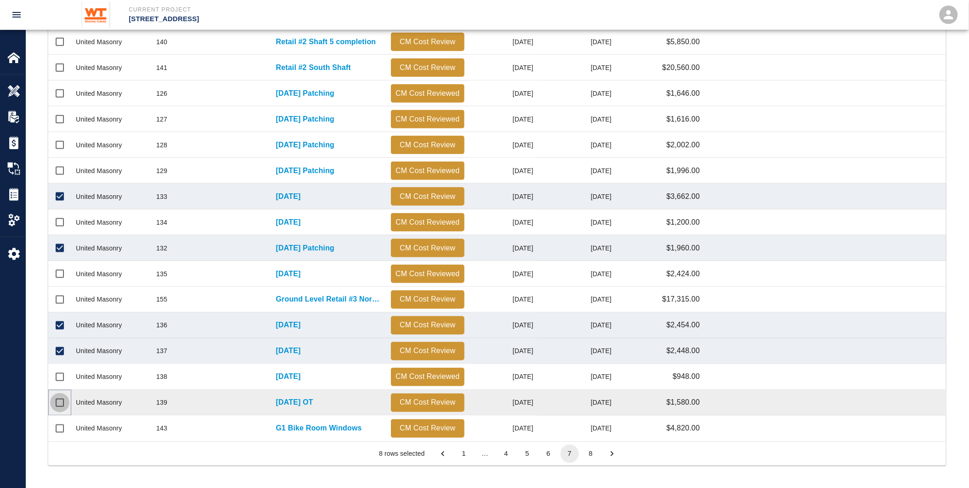
click at [60, 402] on input "Select row" at bounding box center [59, 402] width 19 height 19
checkbox input "true"
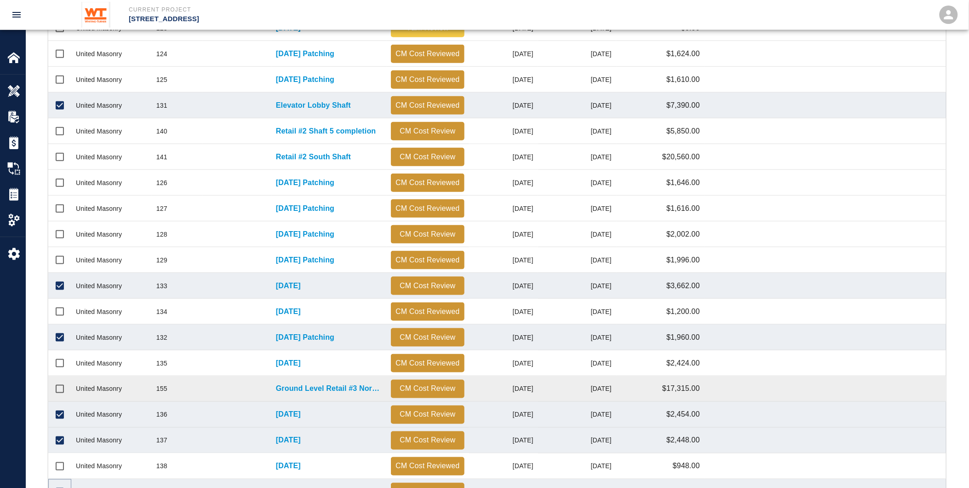
scroll to position [172, 0]
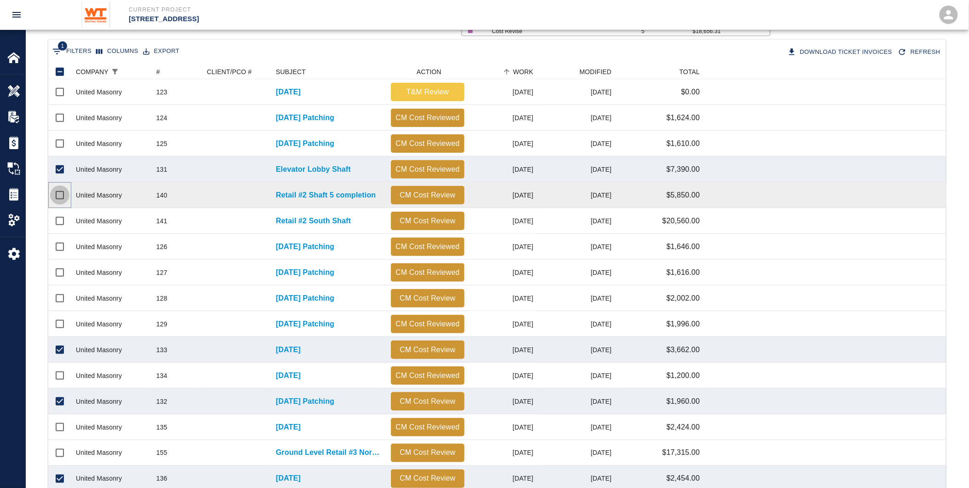
click at [56, 195] on input "Select row" at bounding box center [59, 194] width 19 height 19
checkbox input "true"
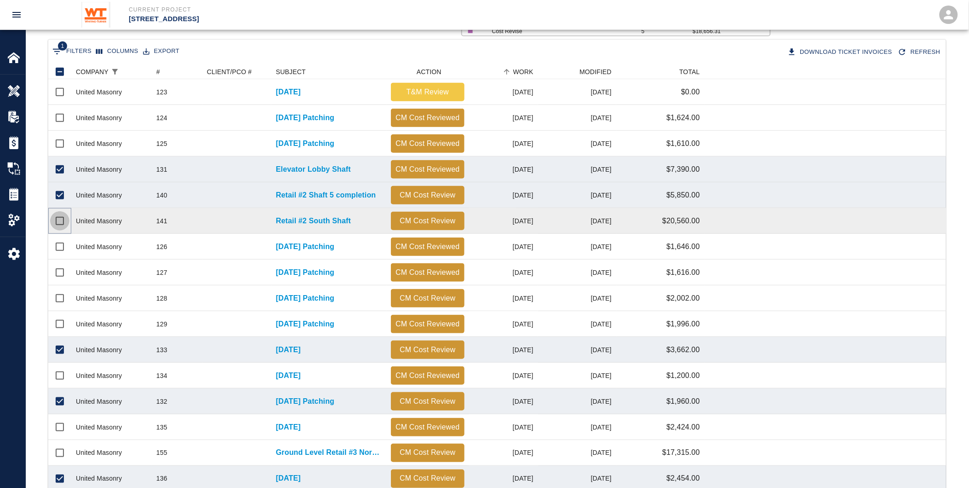
click at [58, 218] on input "Select row" at bounding box center [59, 220] width 19 height 19
checkbox input "true"
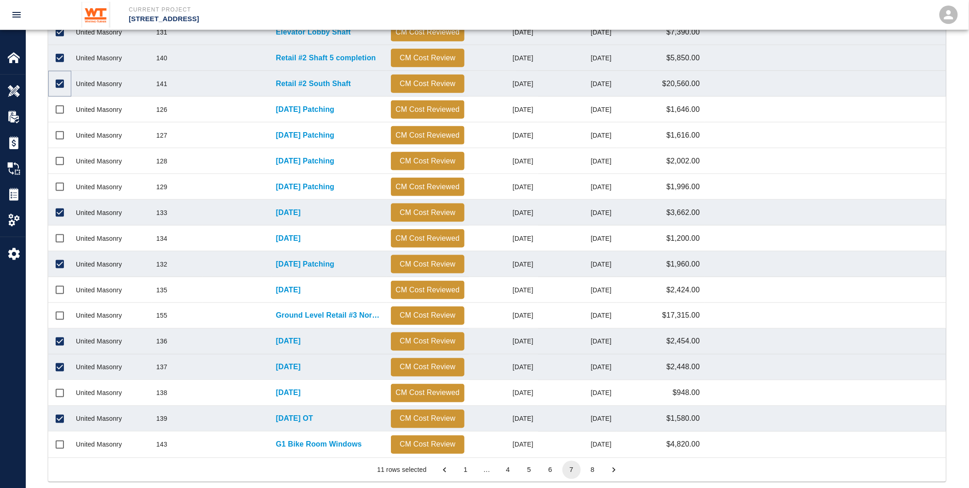
scroll to position [325, 0]
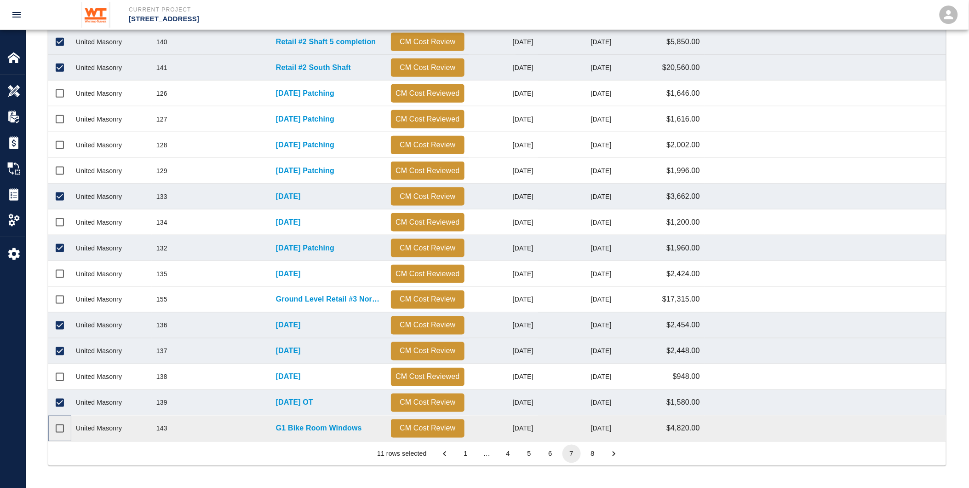
click at [57, 429] on input "Select row" at bounding box center [59, 428] width 19 height 19
checkbox input "true"
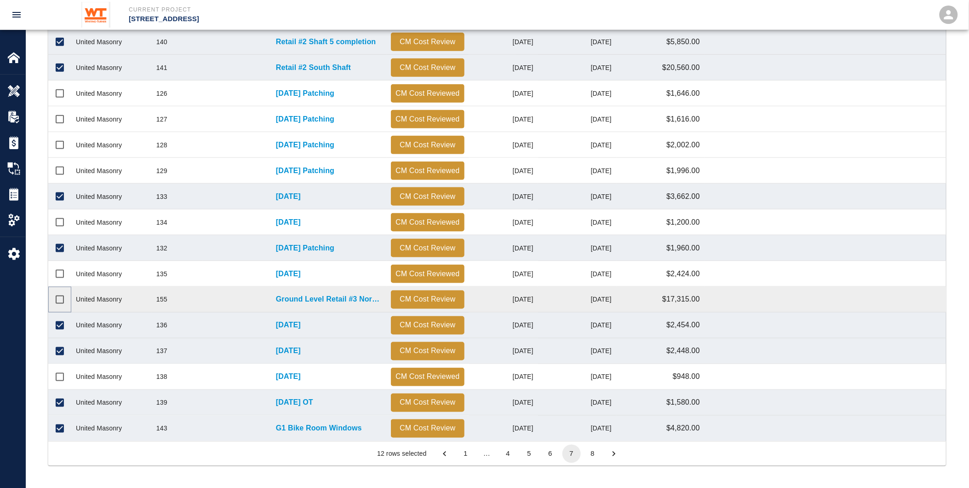
click at [57, 297] on input "Select row" at bounding box center [59, 299] width 19 height 19
checkbox input "true"
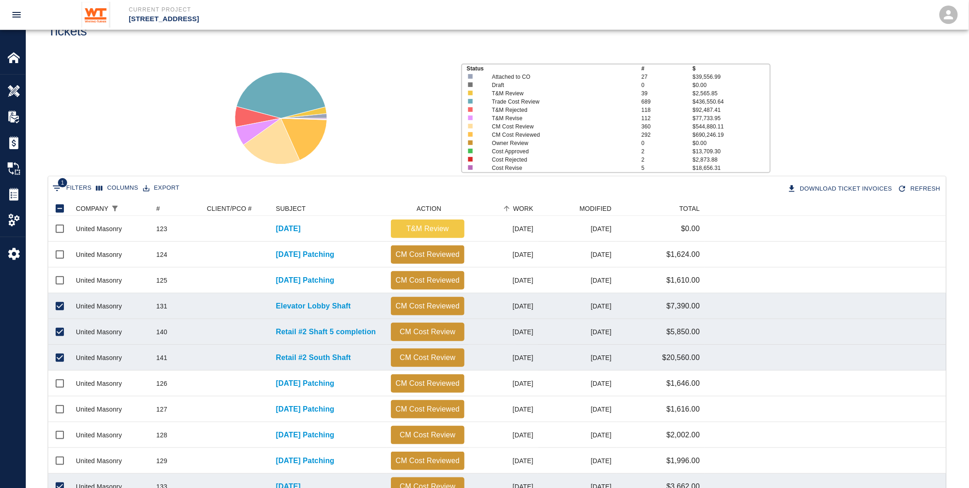
scroll to position [0, 0]
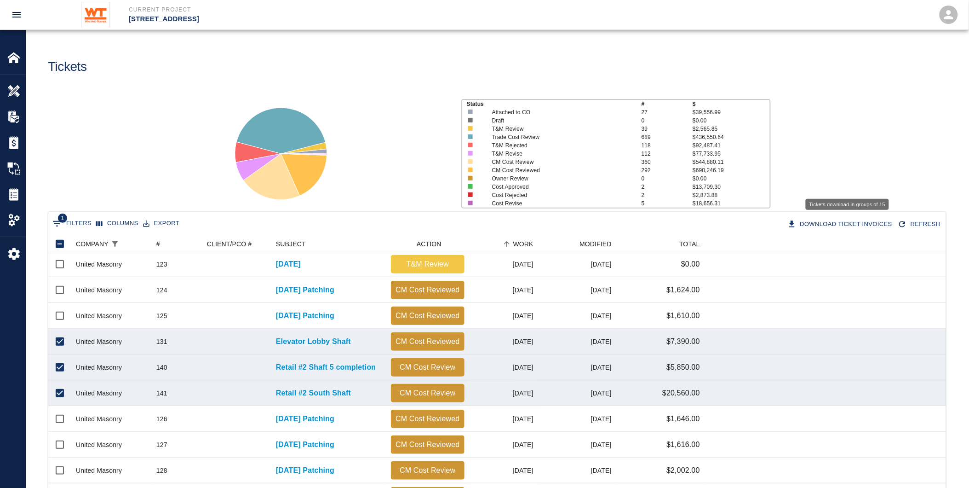
click at [838, 223] on button "Download Ticket Invoices" at bounding box center [841, 224] width 111 height 16
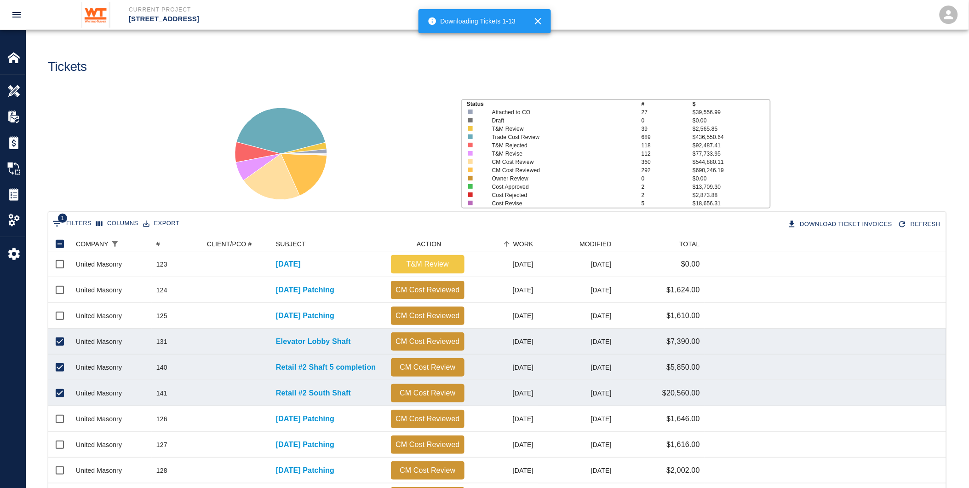
checkbox input "false"
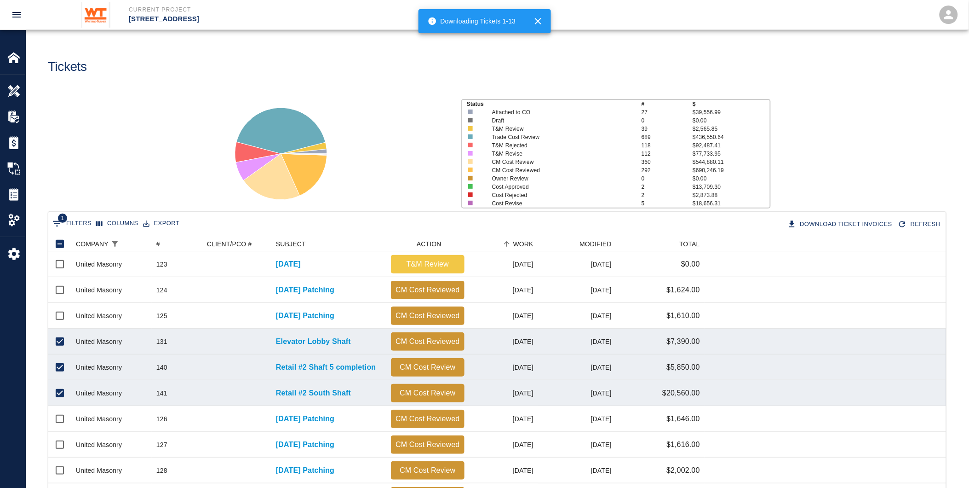
checkbox input "false"
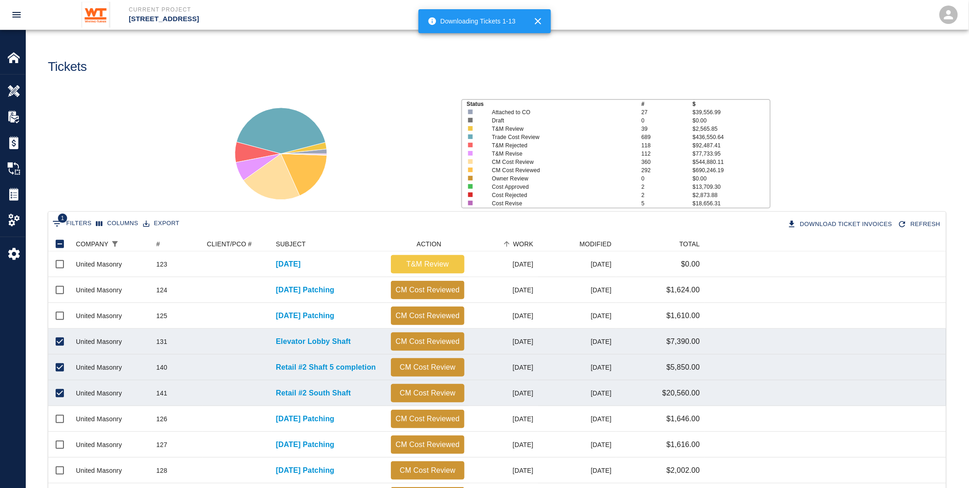
checkbox input "false"
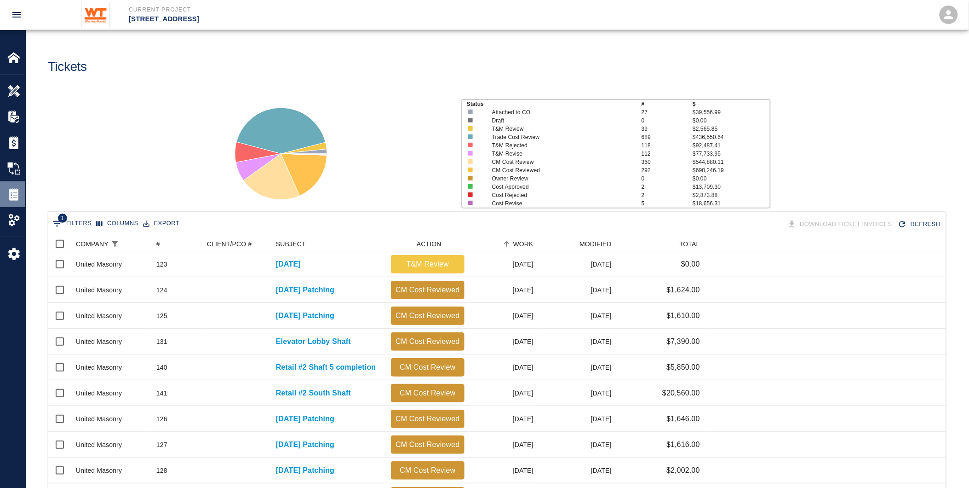
click at [13, 192] on img at bounding box center [13, 194] width 13 height 13
click at [521, 241] on div "WORK" at bounding box center [523, 243] width 20 height 15
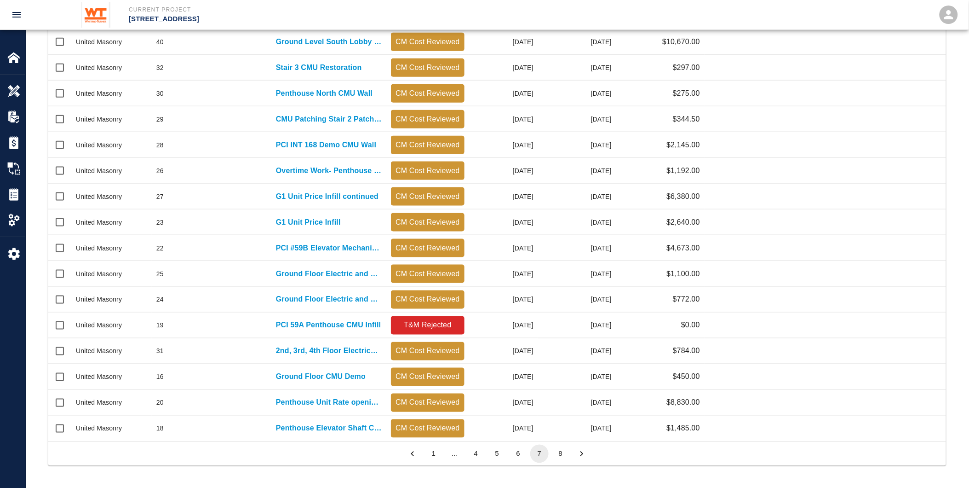
scroll to position [19, 0]
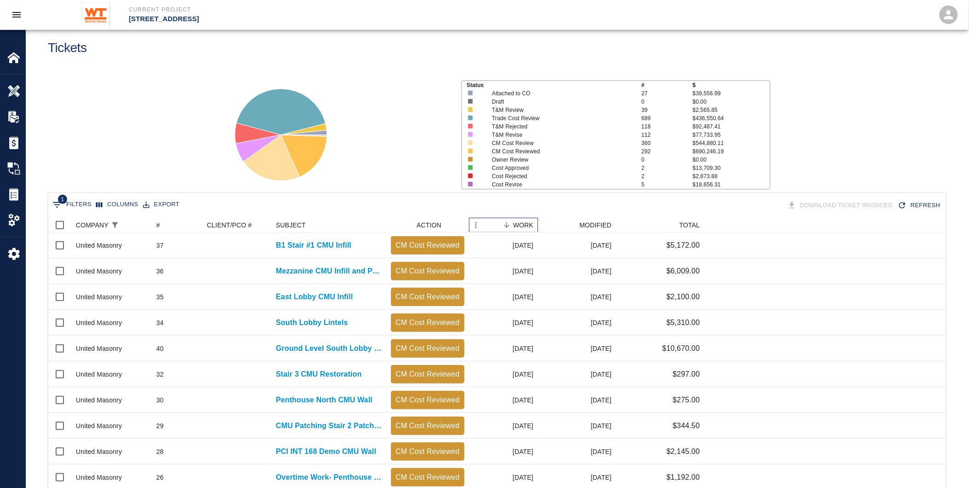
click at [525, 221] on div "WORK" at bounding box center [523, 225] width 20 height 15
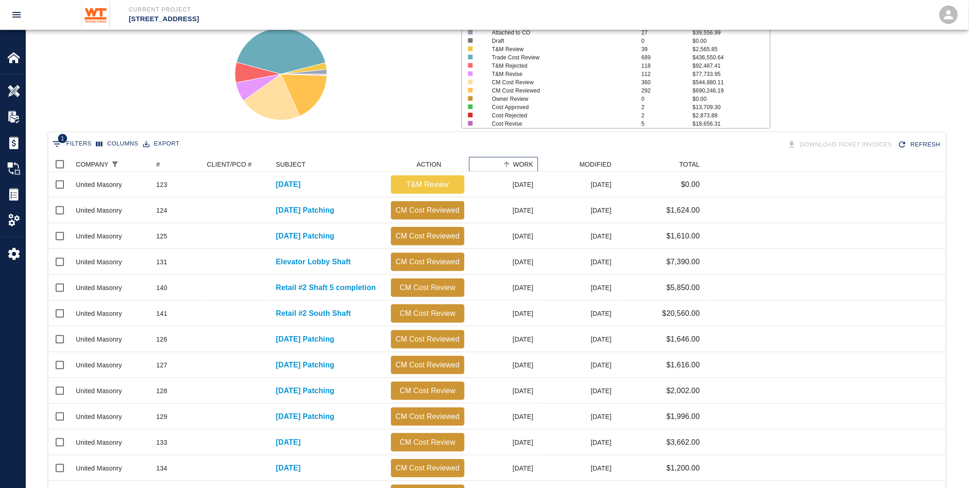
scroll to position [325, 0]
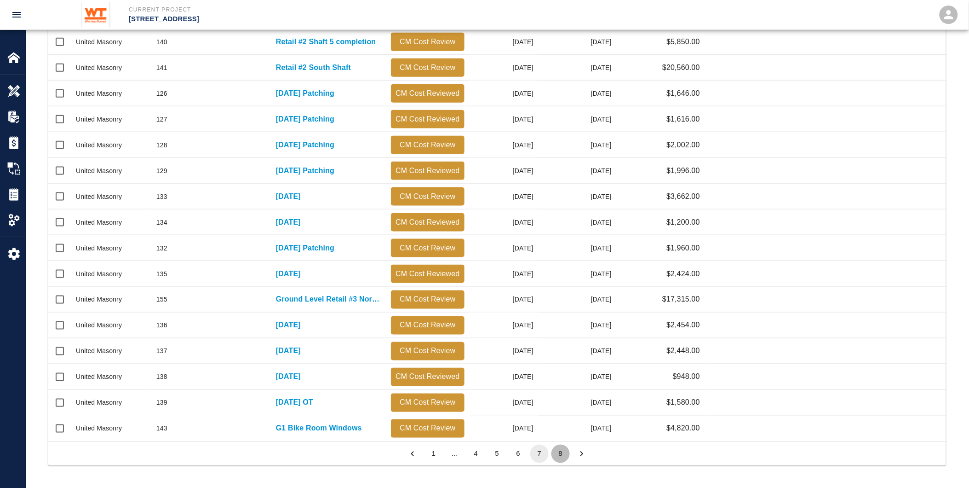
click at [558, 452] on button "8" at bounding box center [560, 453] width 18 height 18
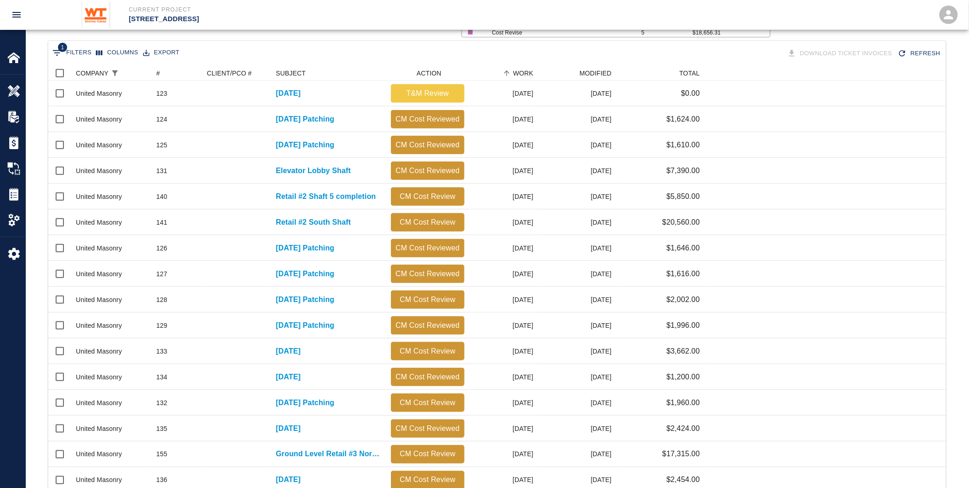
scroll to position [368, 890]
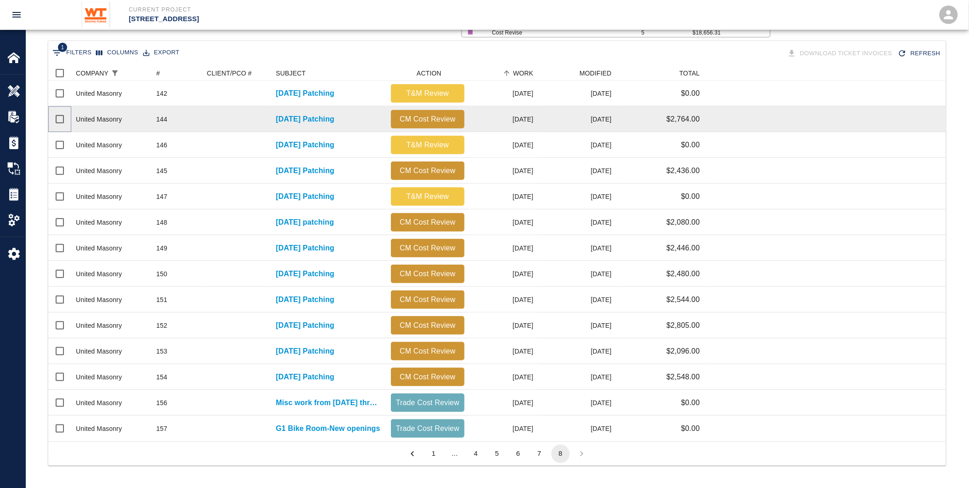
click at [58, 118] on input "Select row" at bounding box center [59, 118] width 19 height 19
checkbox input "true"
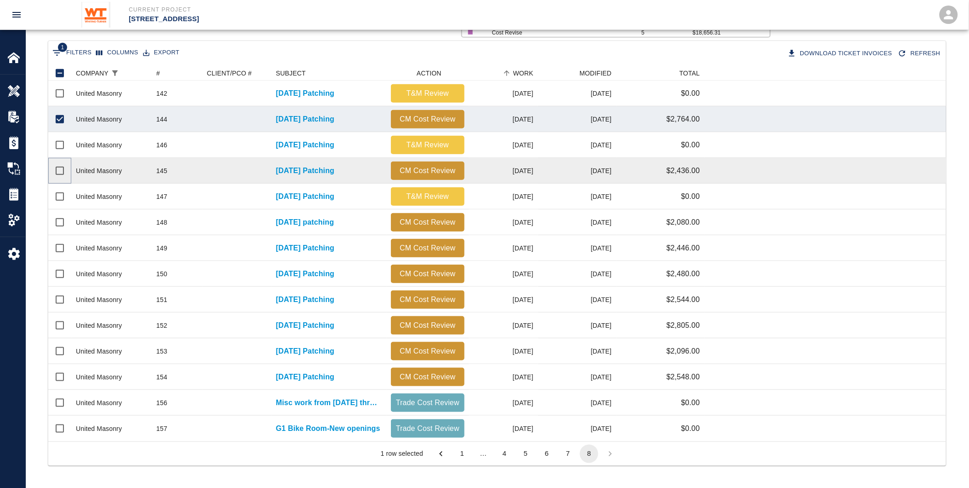
click at [58, 170] on input "Select row" at bounding box center [59, 170] width 19 height 19
checkbox input "true"
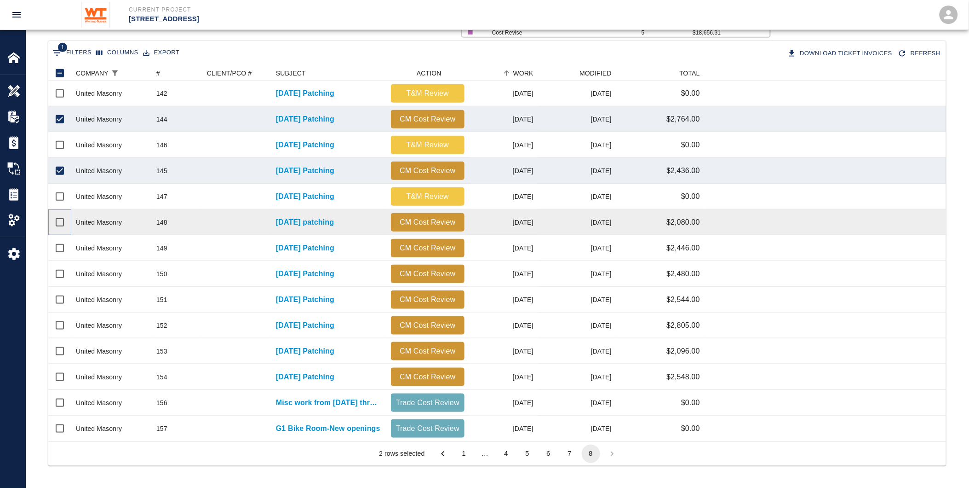
click at [57, 223] on input "Select row" at bounding box center [59, 221] width 19 height 19
checkbox input "true"
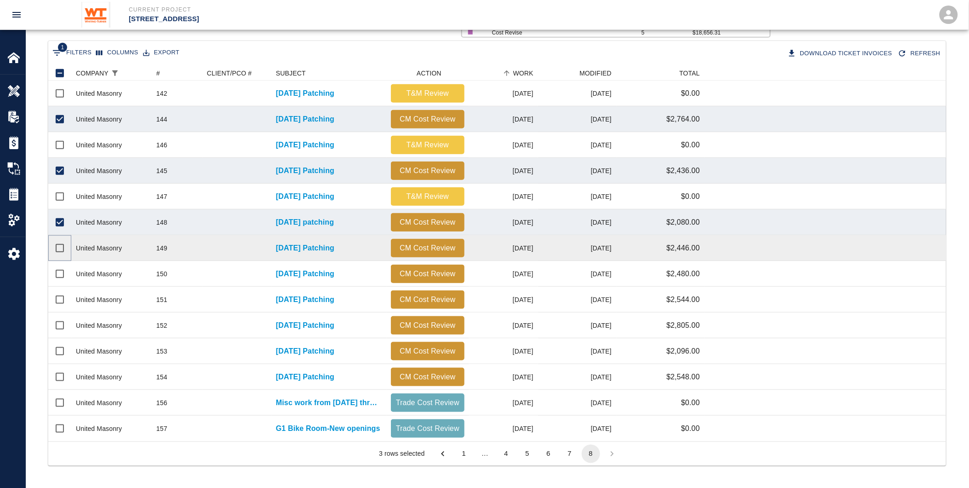
click at [60, 250] on input "Select row" at bounding box center [59, 247] width 19 height 19
checkbox input "true"
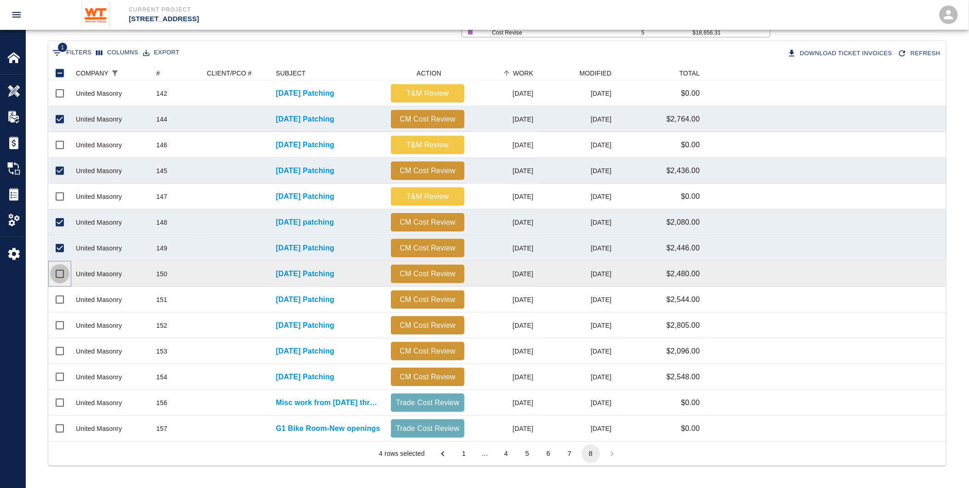
click at [57, 272] on input "Select row" at bounding box center [59, 273] width 19 height 19
checkbox input "true"
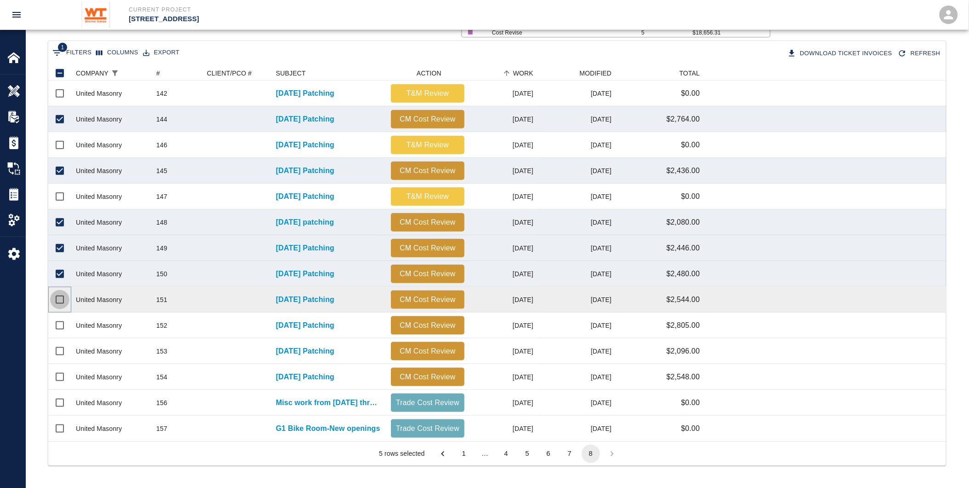
click at [61, 304] on input "Select row" at bounding box center [59, 299] width 19 height 19
checkbox input "true"
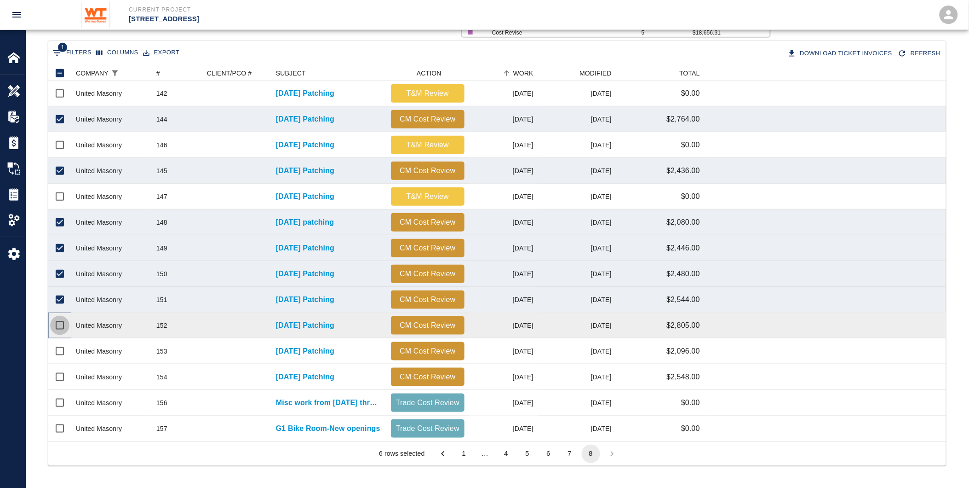
click at [59, 327] on input "Select row" at bounding box center [59, 325] width 19 height 19
checkbox input "true"
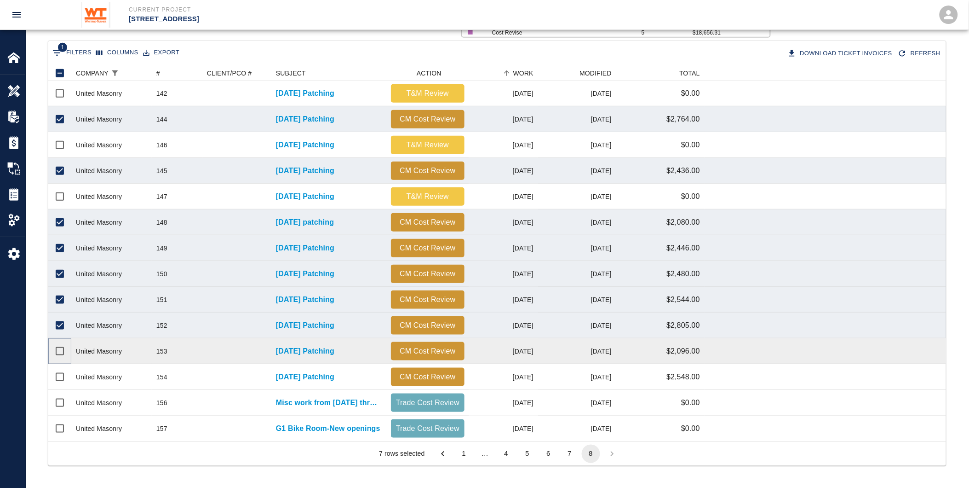
click at [58, 350] on input "Select row" at bounding box center [59, 350] width 19 height 19
checkbox input "true"
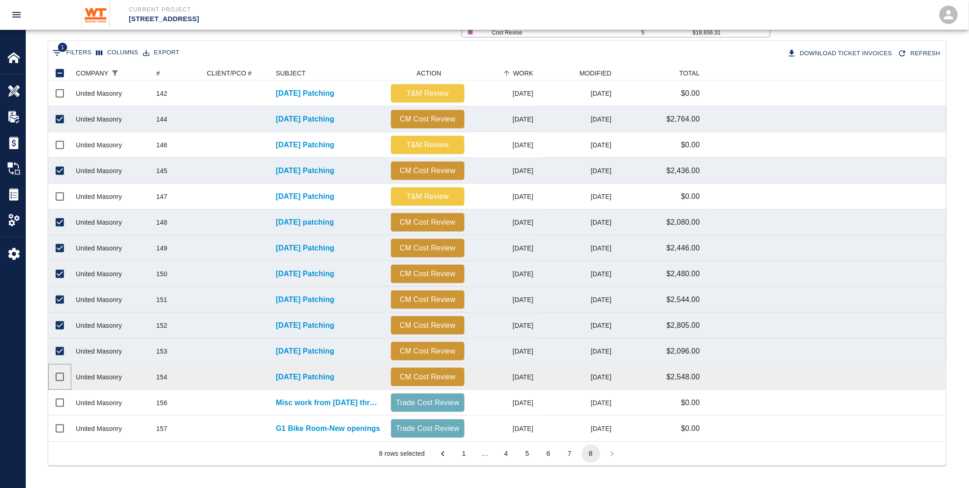
click at [60, 376] on input "Select row" at bounding box center [59, 376] width 19 height 19
checkbox input "true"
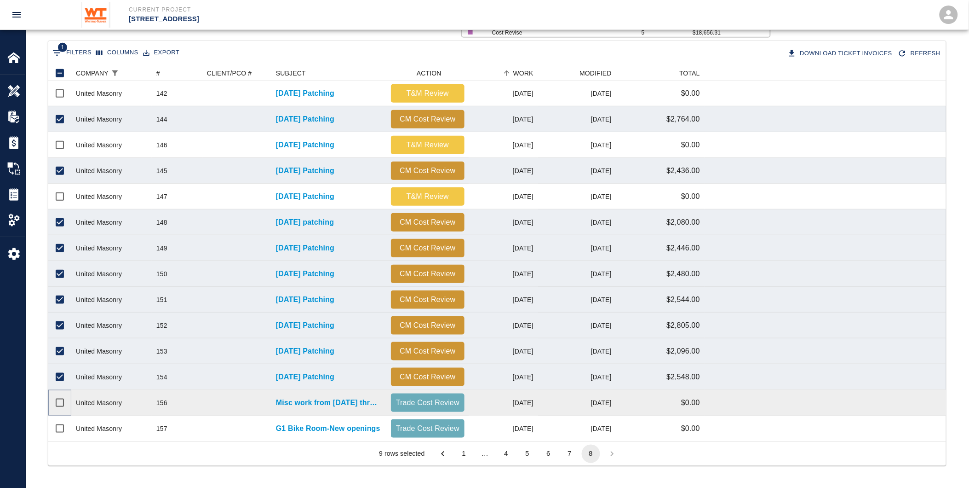
click at [56, 402] on input "Select row" at bounding box center [59, 402] width 19 height 19
click at [57, 401] on input "Unselect row" at bounding box center [59, 402] width 19 height 19
checkbox input "false"
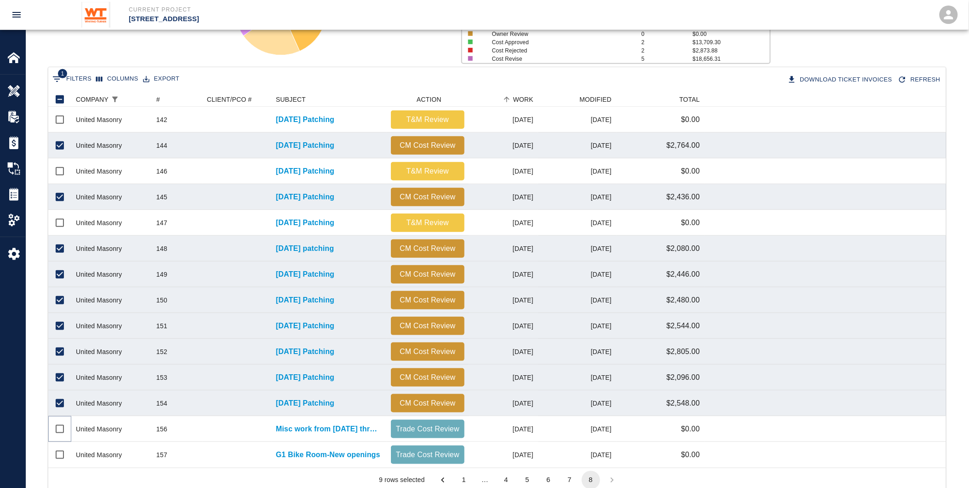
scroll to position [120, 0]
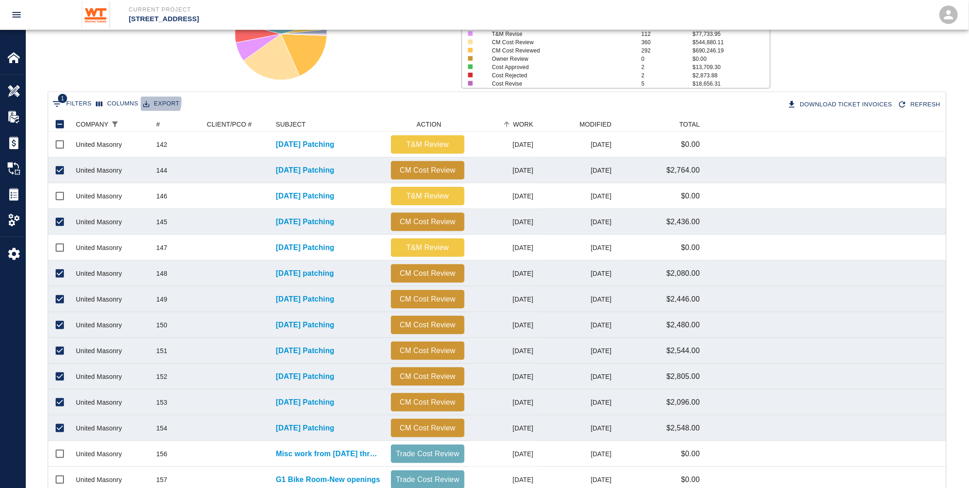
click at [150, 101] on button "Export" at bounding box center [161, 104] width 41 height 14
click at [813, 100] on button "Download Ticket Invoices" at bounding box center [841, 105] width 111 height 16
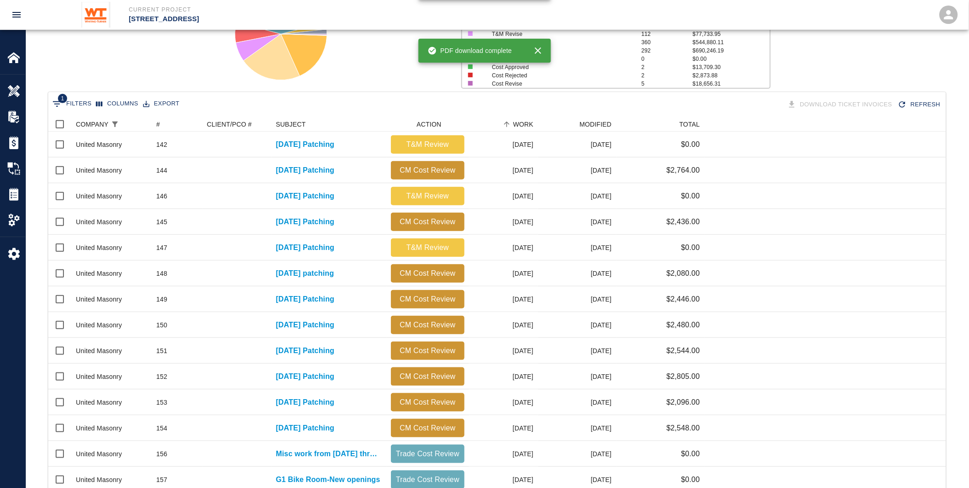
checkbox input "false"
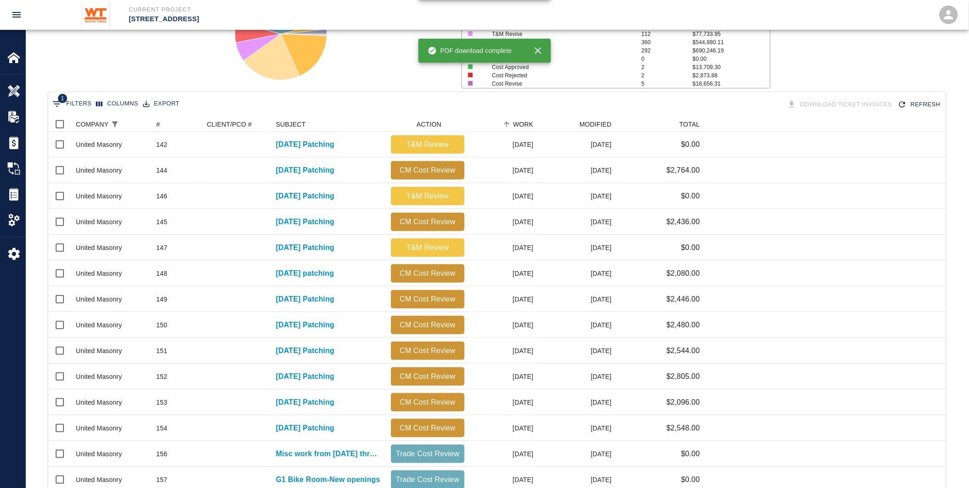
checkbox input "false"
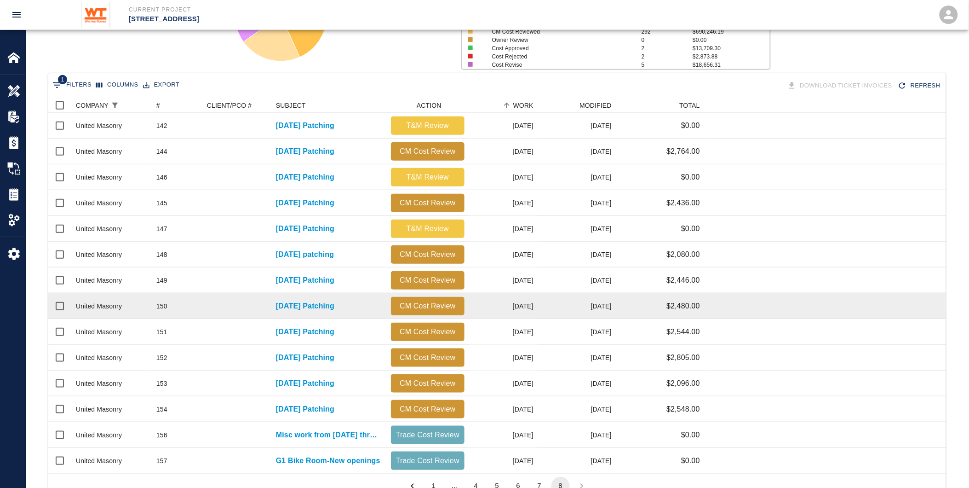
scroll to position [171, 0]
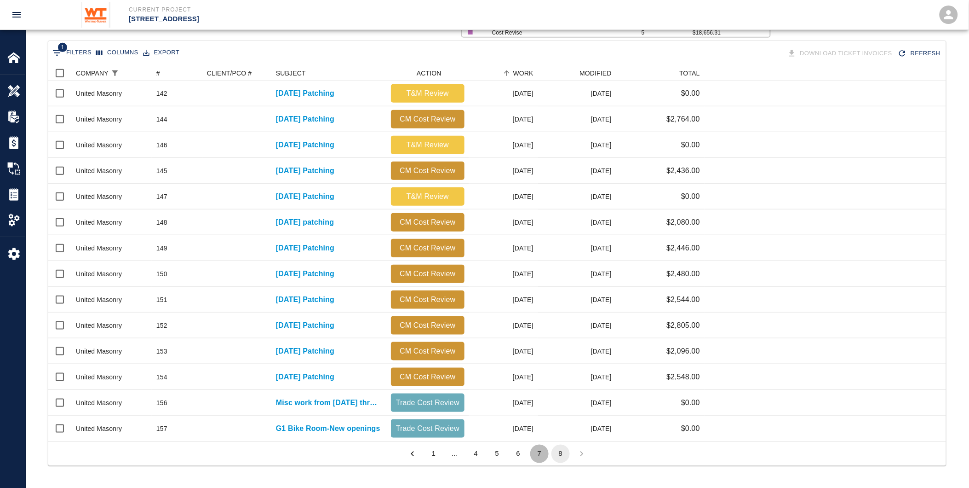
click at [535, 452] on button "7" at bounding box center [539, 453] width 18 height 18
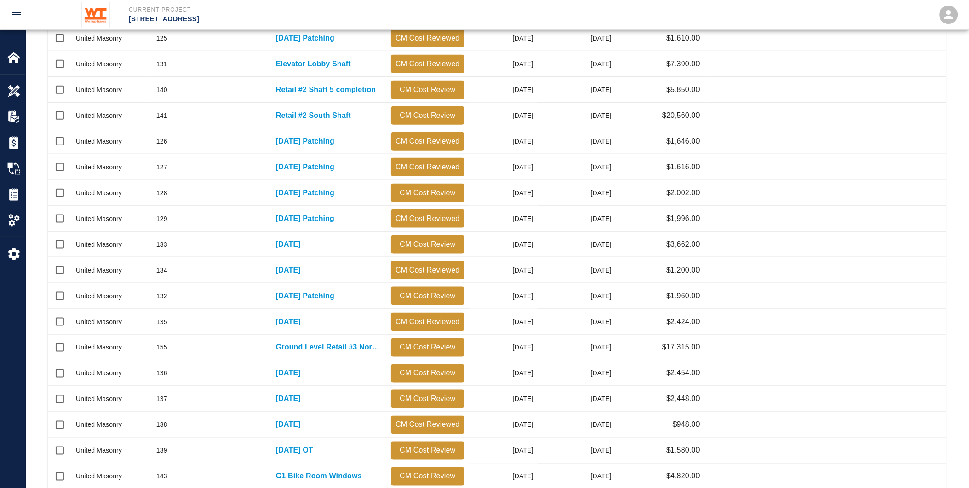
scroll to position [325, 0]
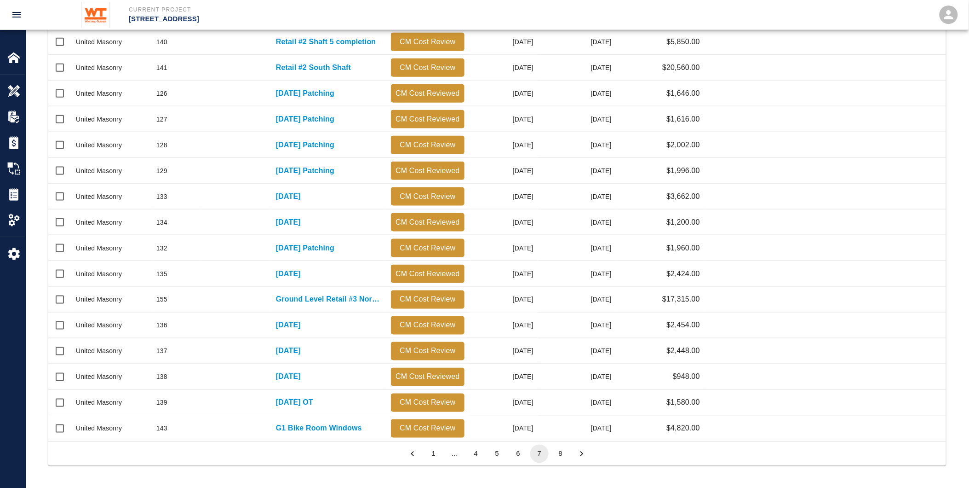
click at [515, 448] on button "6" at bounding box center [518, 453] width 18 height 18
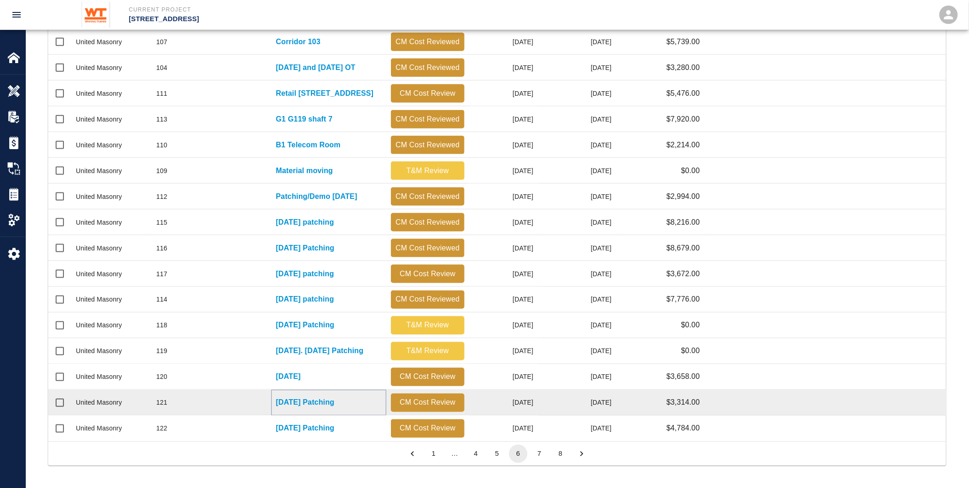
click at [333, 403] on p "[DATE] Patching" at bounding box center [305, 402] width 58 height 11
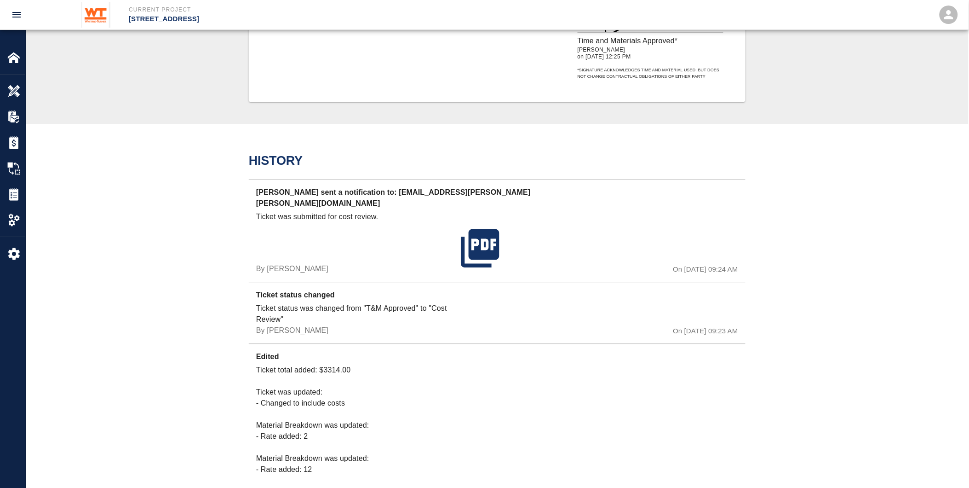
scroll to position [715, 0]
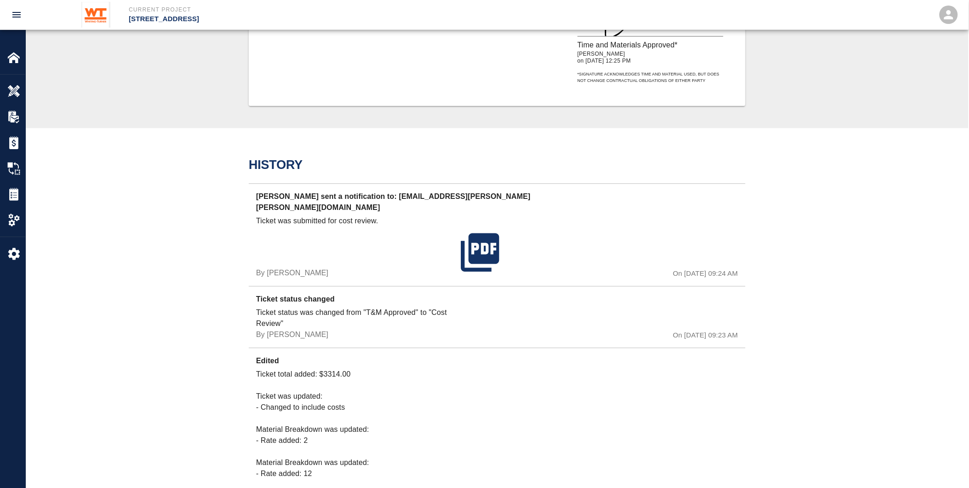
click at [444, 217] on div "Ticket was submitted for cost review." at bounding box center [356, 231] width 201 height 32
click at [484, 237] on icon "button" at bounding box center [480, 252] width 46 height 46
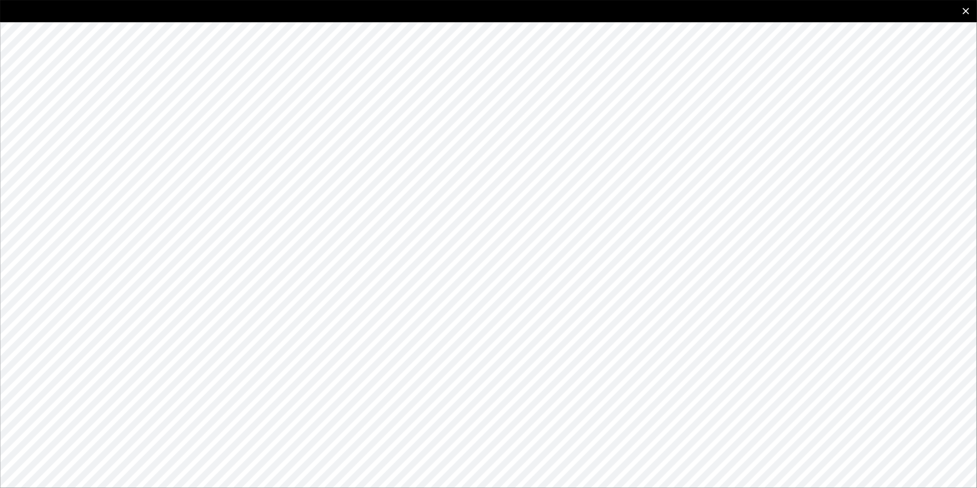
click at [969, 8] on button "close" at bounding box center [966, 11] width 22 height 22
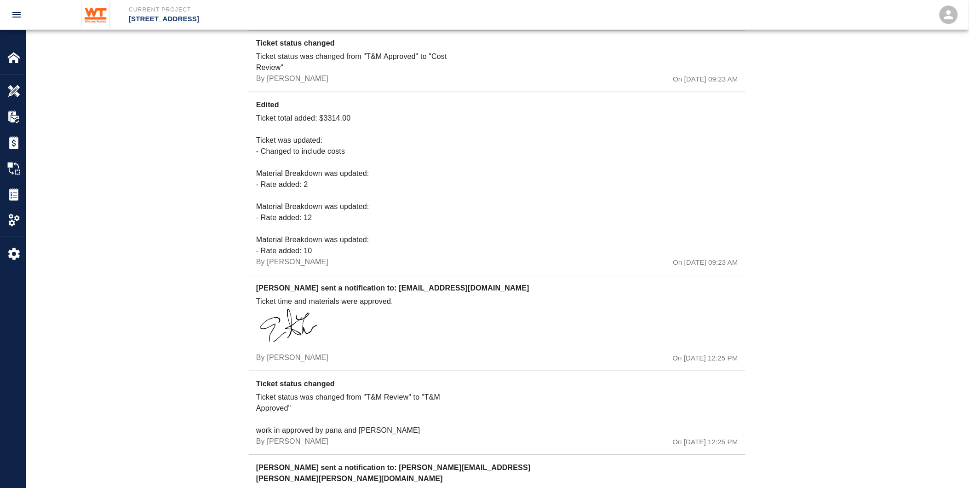
scroll to position [1128, 0]
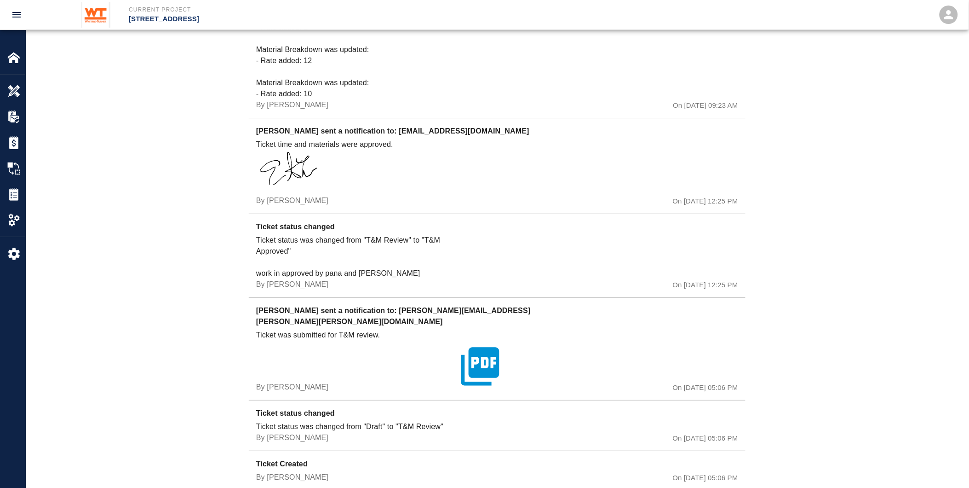
click at [484, 343] on icon "button" at bounding box center [480, 366] width 46 height 46
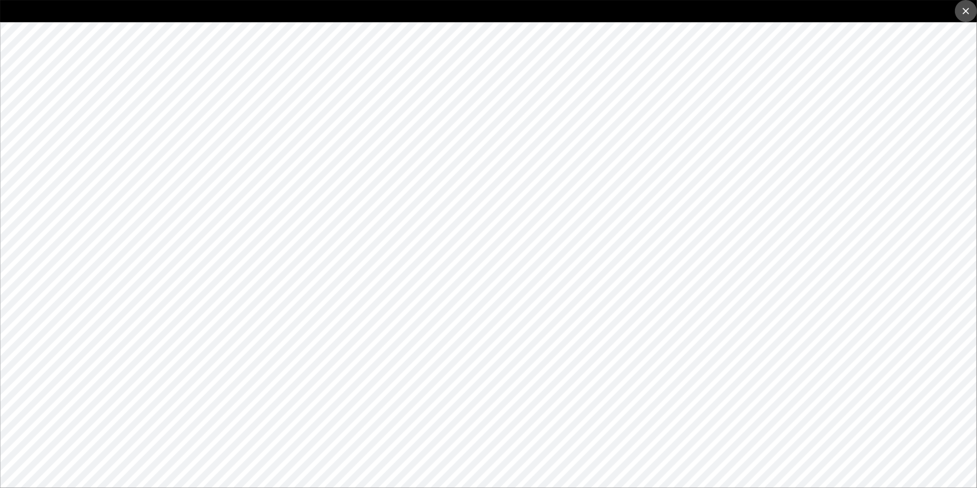
click at [967, 9] on icon "close" at bounding box center [966, 11] width 6 height 6
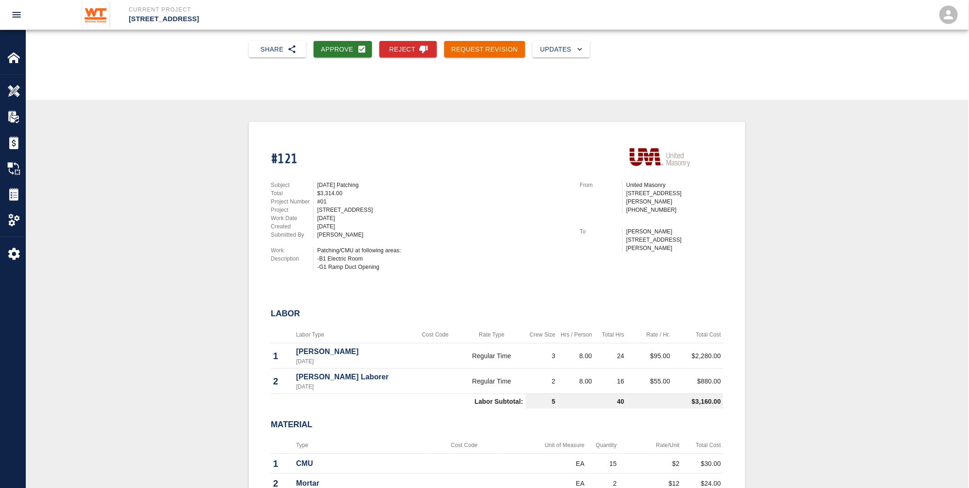
scroll to position [0, 0]
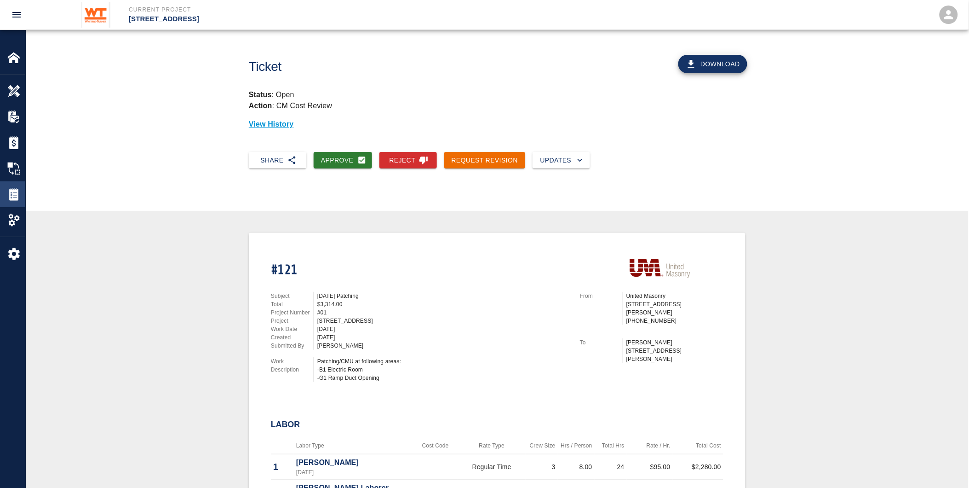
click at [11, 196] on img at bounding box center [13, 194] width 13 height 13
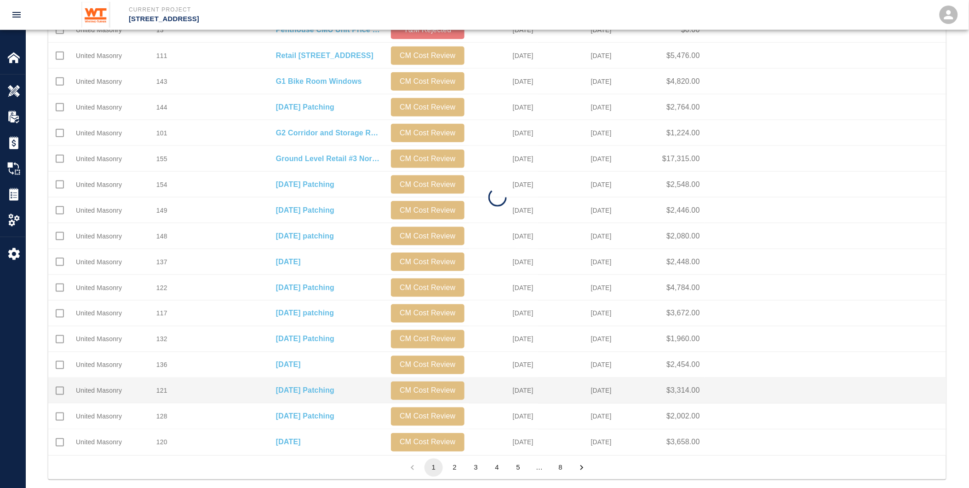
scroll to position [325, 0]
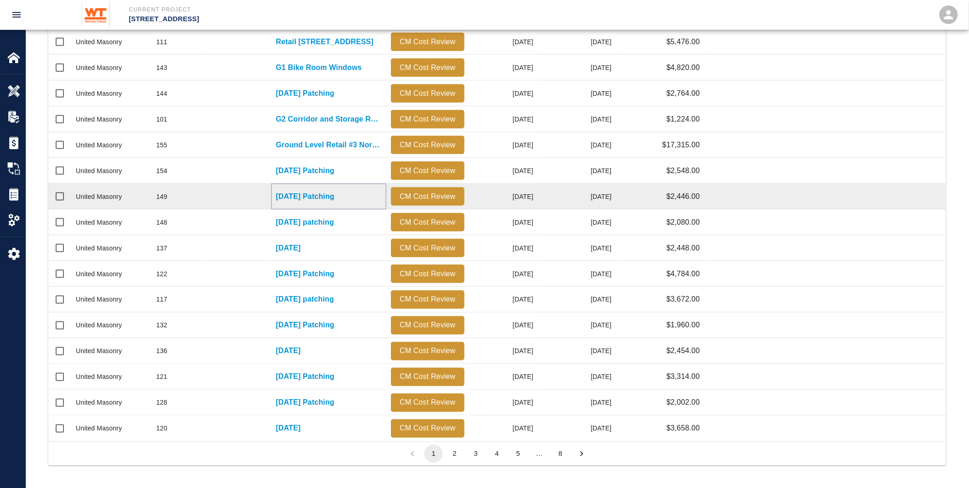
click at [286, 197] on p "[DATE] Patching" at bounding box center [305, 196] width 58 height 11
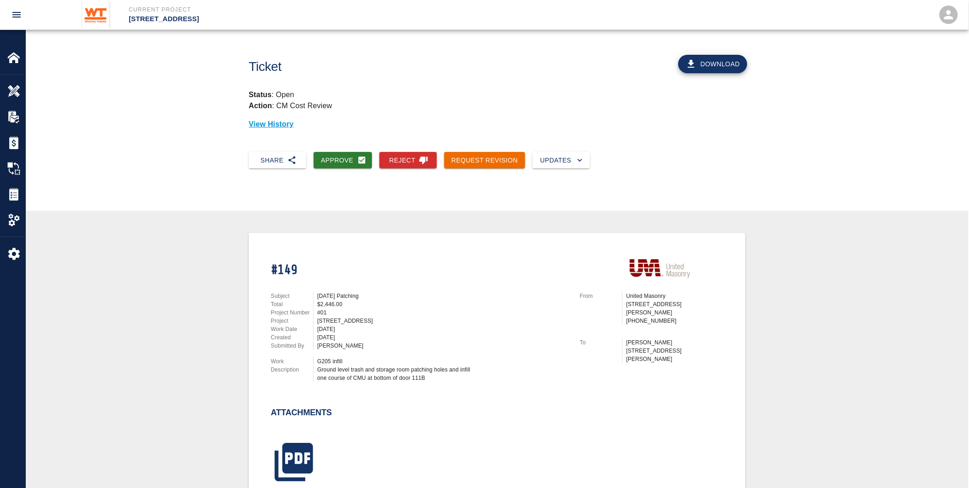
scroll to position [204, 0]
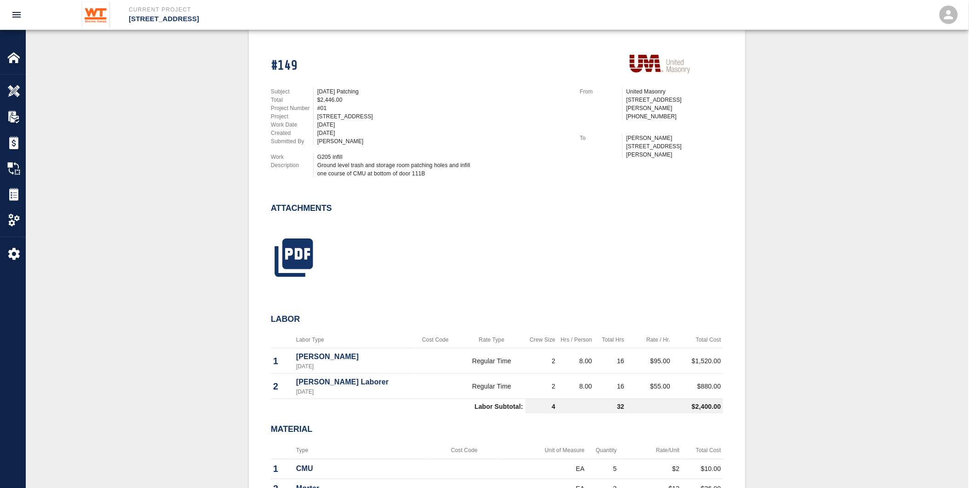
click at [265, 241] on div at bounding box center [288, 254] width 57 height 60
click at [284, 253] on icon "button" at bounding box center [294, 257] width 38 height 38
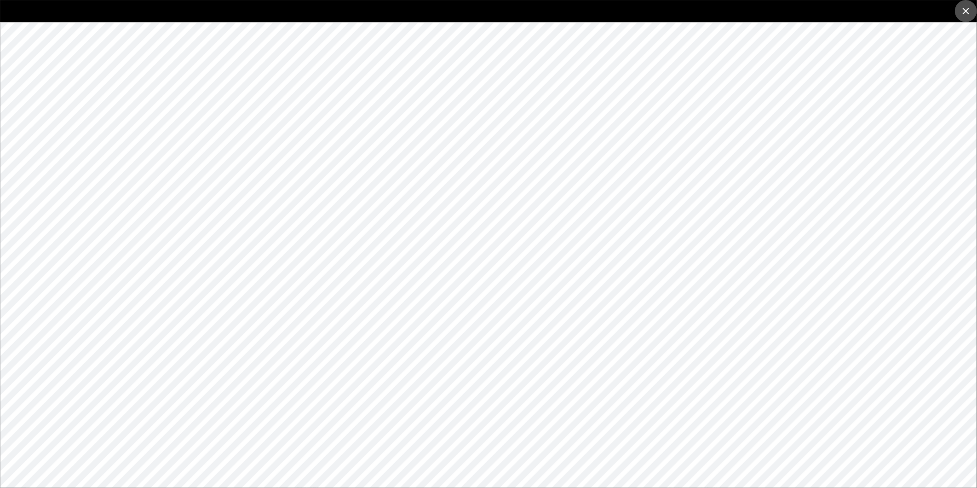
click at [966, 12] on icon "close" at bounding box center [965, 11] width 11 height 11
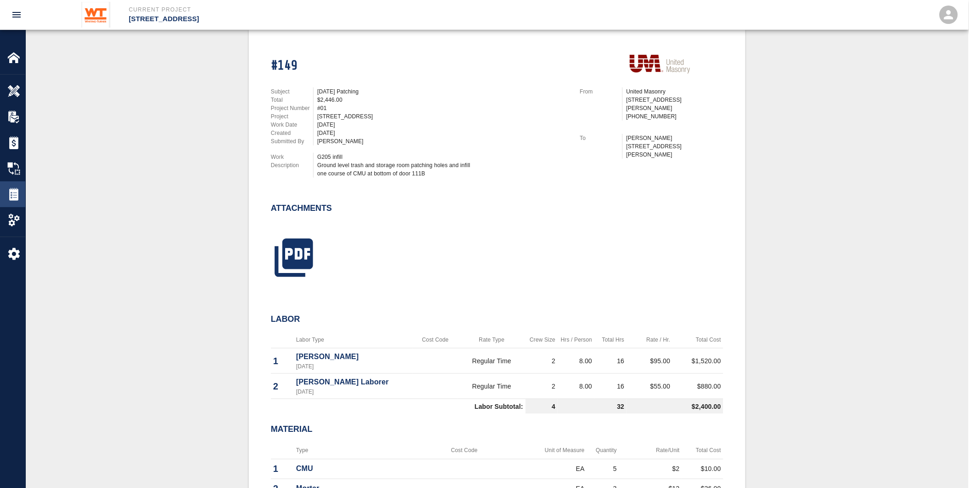
click at [11, 192] on img at bounding box center [13, 194] width 13 height 13
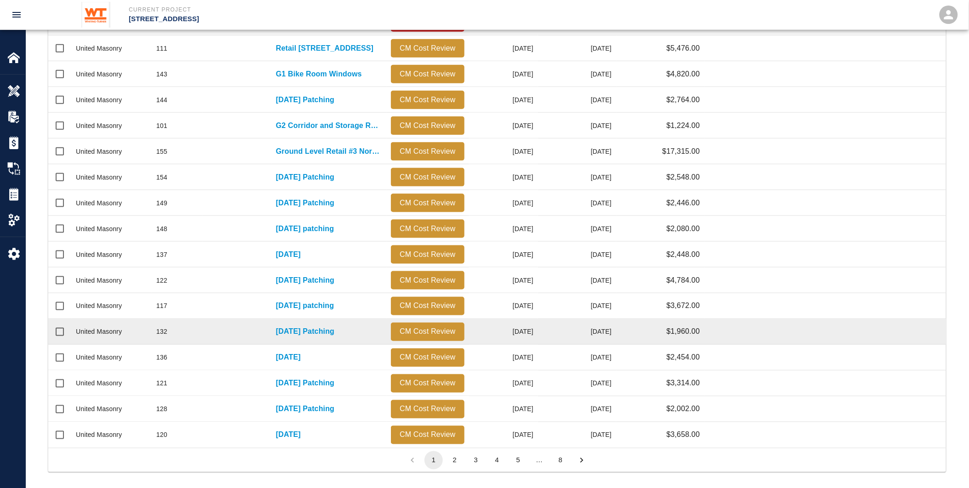
scroll to position [325, 0]
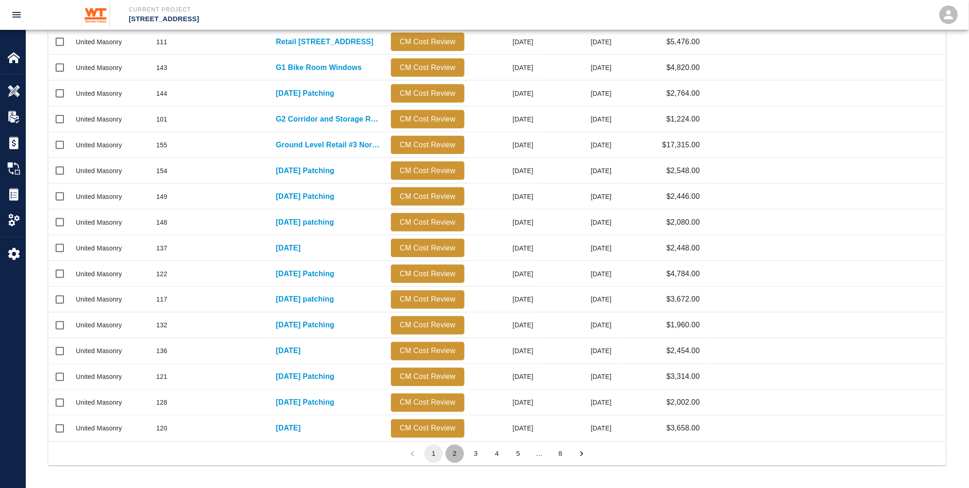
click at [452, 451] on button "2" at bounding box center [455, 453] width 18 height 18
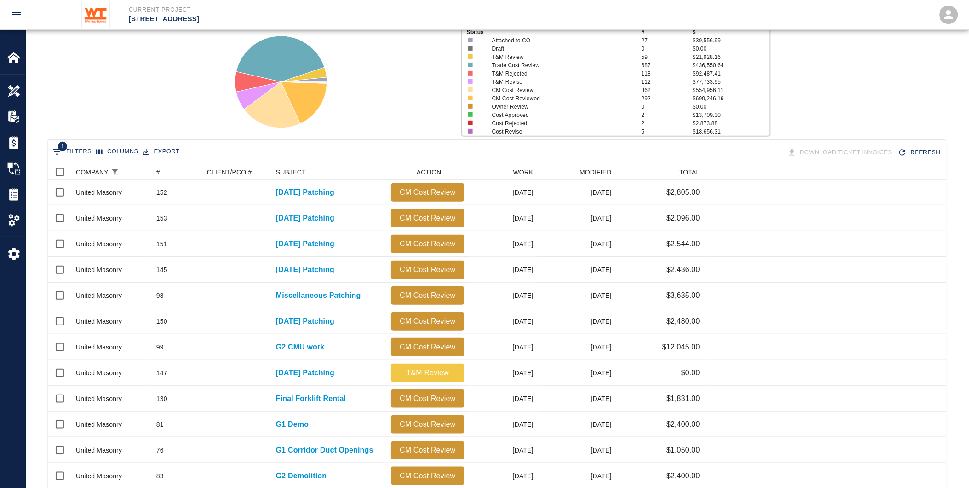
scroll to position [70, 0]
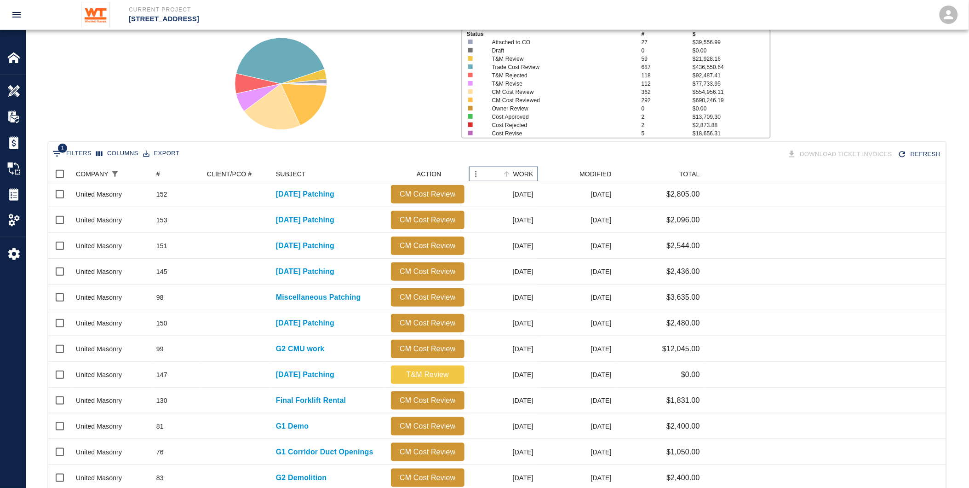
click at [527, 170] on div "WORK" at bounding box center [523, 173] width 20 height 15
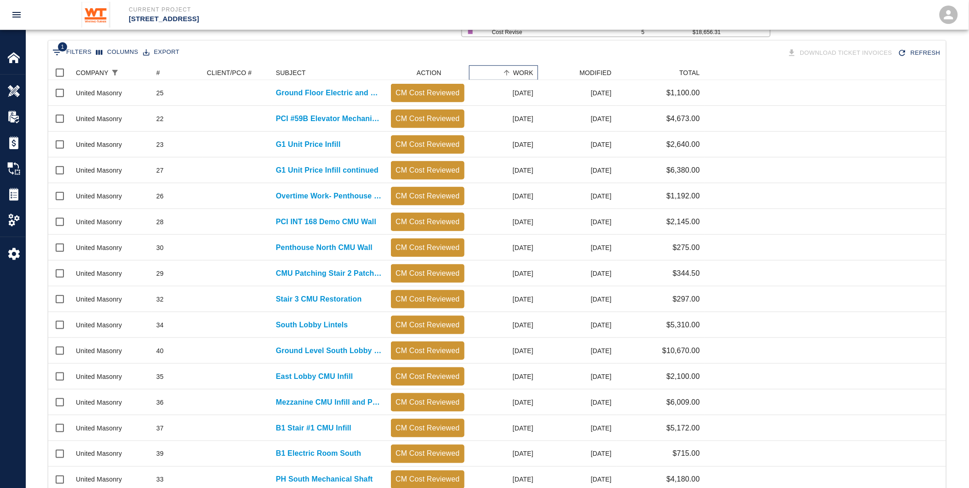
scroll to position [325, 0]
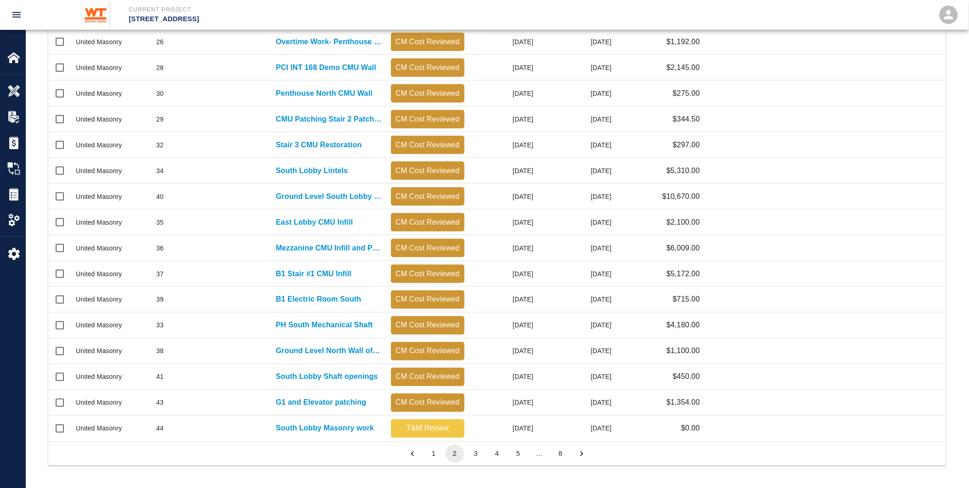
click at [520, 457] on button "5" at bounding box center [518, 453] width 18 height 18
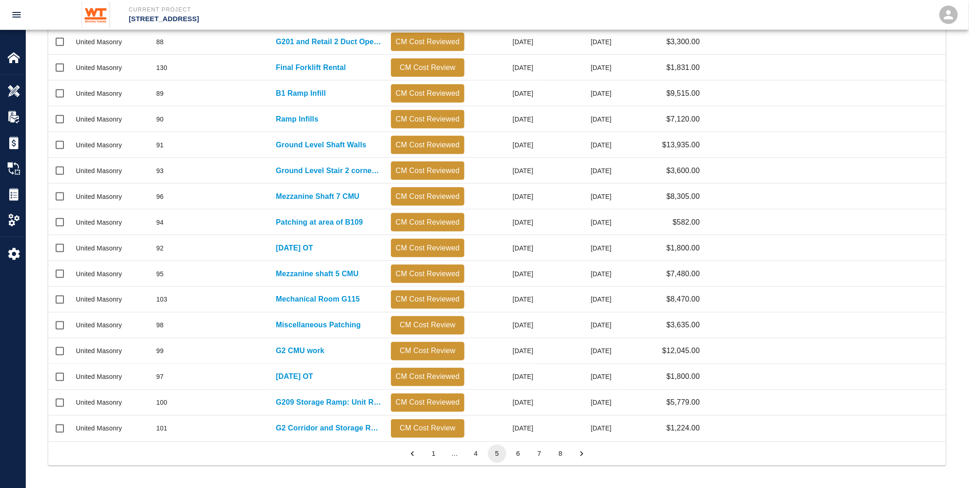
click at [517, 451] on button "6" at bounding box center [518, 453] width 18 height 18
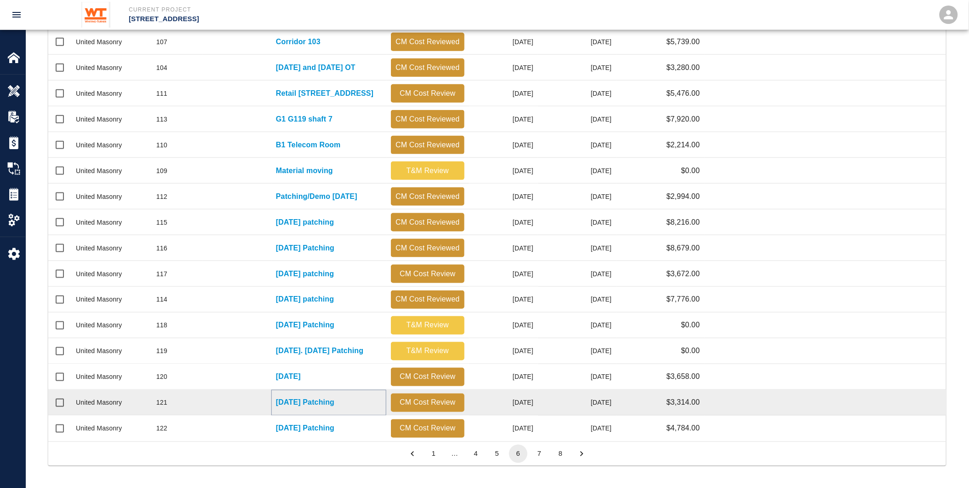
click at [334, 397] on p "[DATE] Patching" at bounding box center [305, 402] width 58 height 11
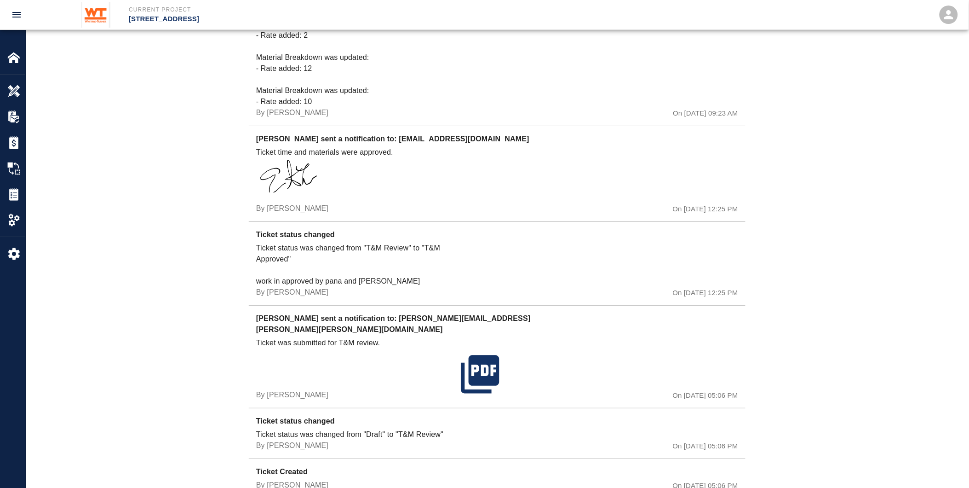
scroll to position [1128, 0]
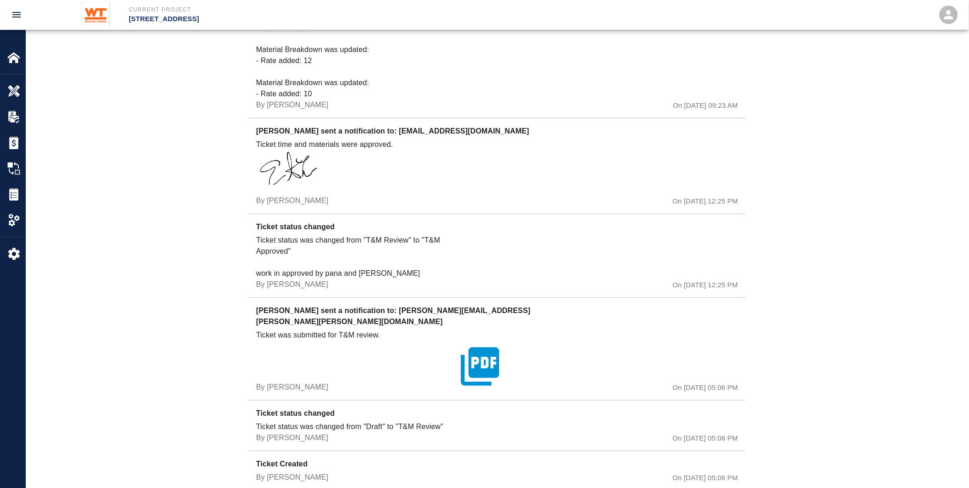
click at [484, 350] on icon "button" at bounding box center [480, 366] width 38 height 38
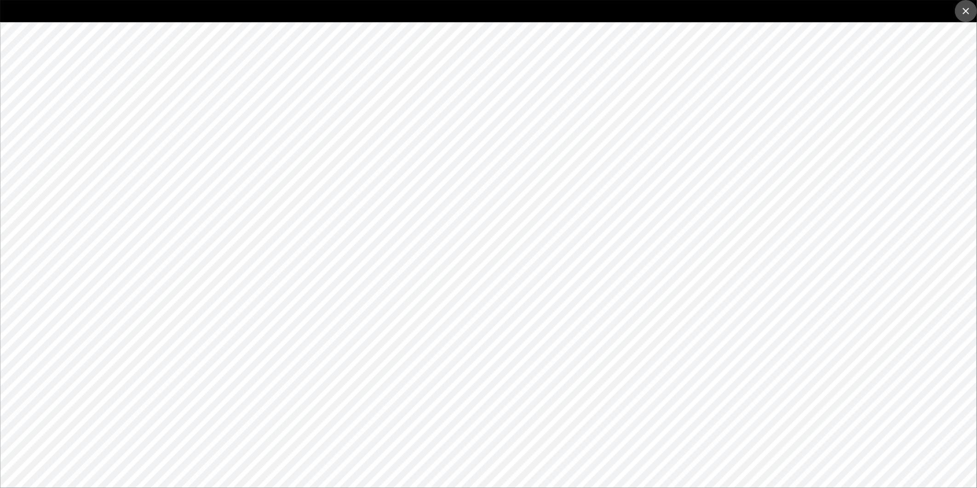
click at [963, 8] on icon "close" at bounding box center [966, 11] width 6 height 6
